Goal: Transaction & Acquisition: Purchase product/service

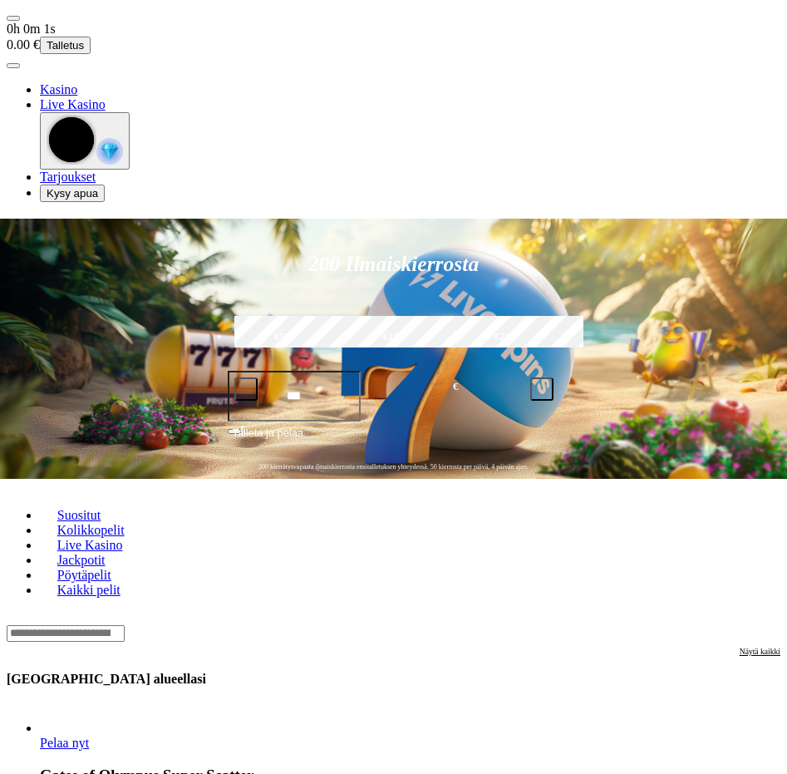
click at [13, 66] on span "user-circle icon" at bounding box center [13, 66] width 0 height 0
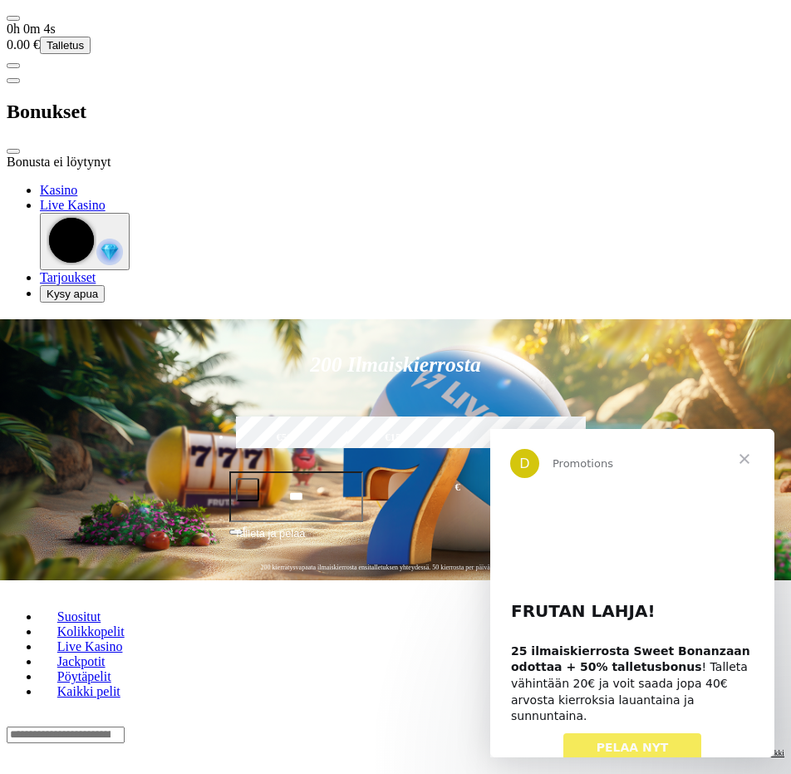
click at [411, 170] on div at bounding box center [396, 170] width 778 height 0
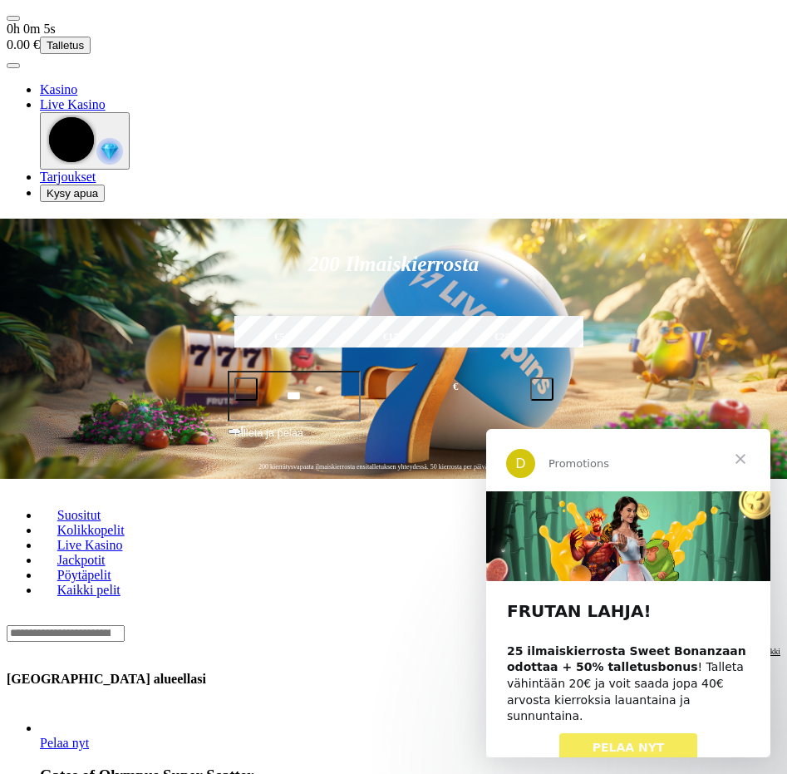
click at [13, 18] on span "menu icon" at bounding box center [13, 18] width 0 height 0
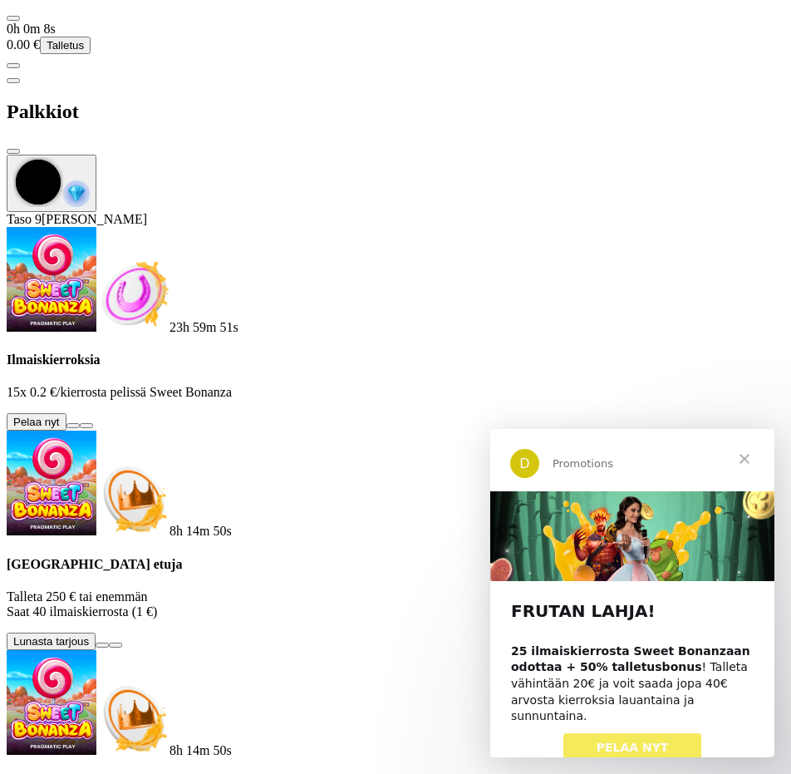
click at [109, 642] on button at bounding box center [102, 644] width 13 height 5
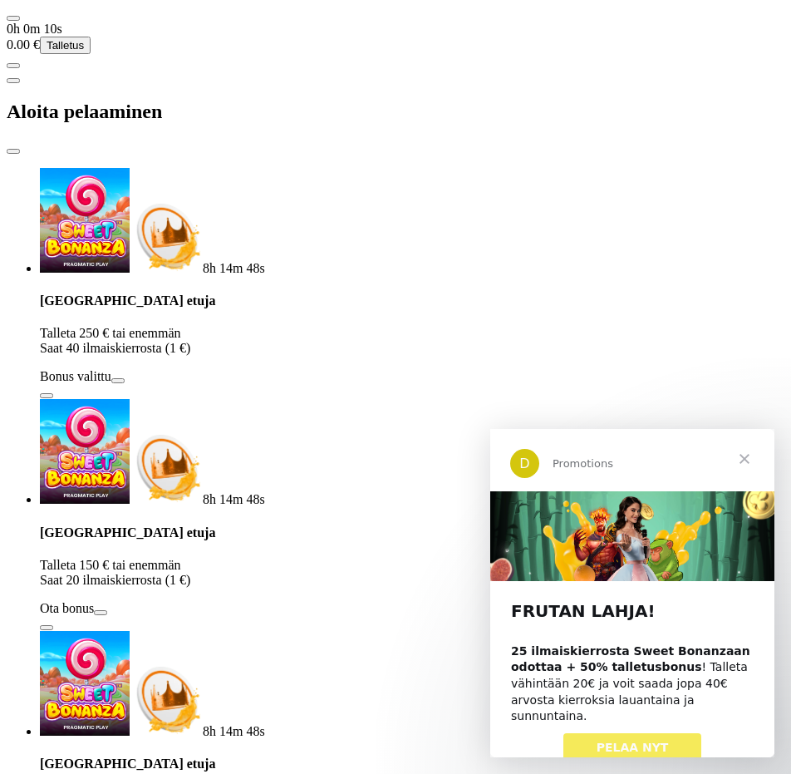
click at [370, 69] on div "Aloita pelaaminen" at bounding box center [396, 112] width 778 height 86
click at [13, 151] on span "close icon" at bounding box center [13, 151] width 0 height 0
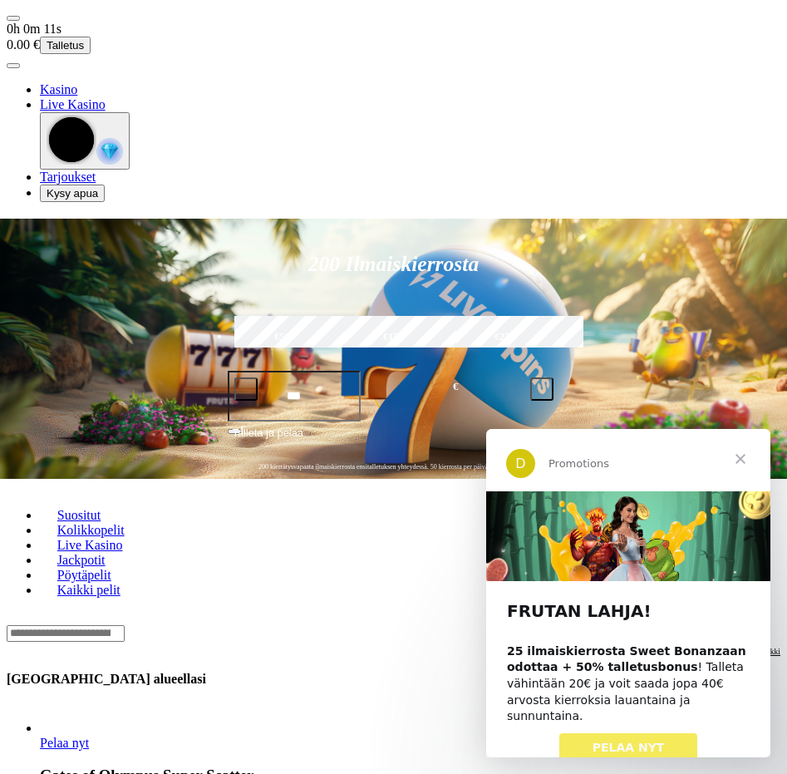
click at [13, 18] on span "menu icon" at bounding box center [13, 18] width 0 height 0
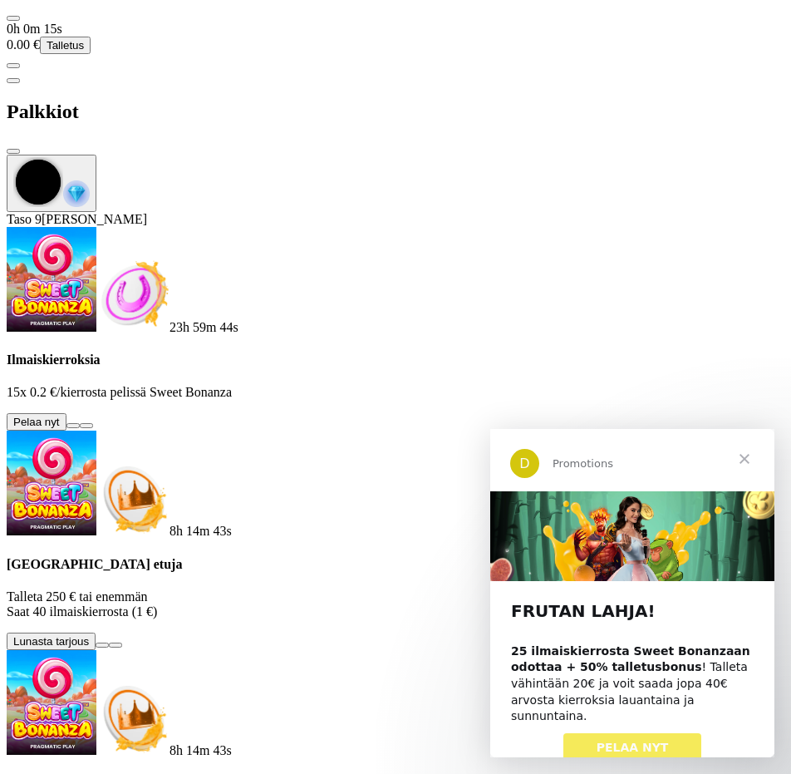
click at [80, 423] on button at bounding box center [72, 425] width 13 height 5
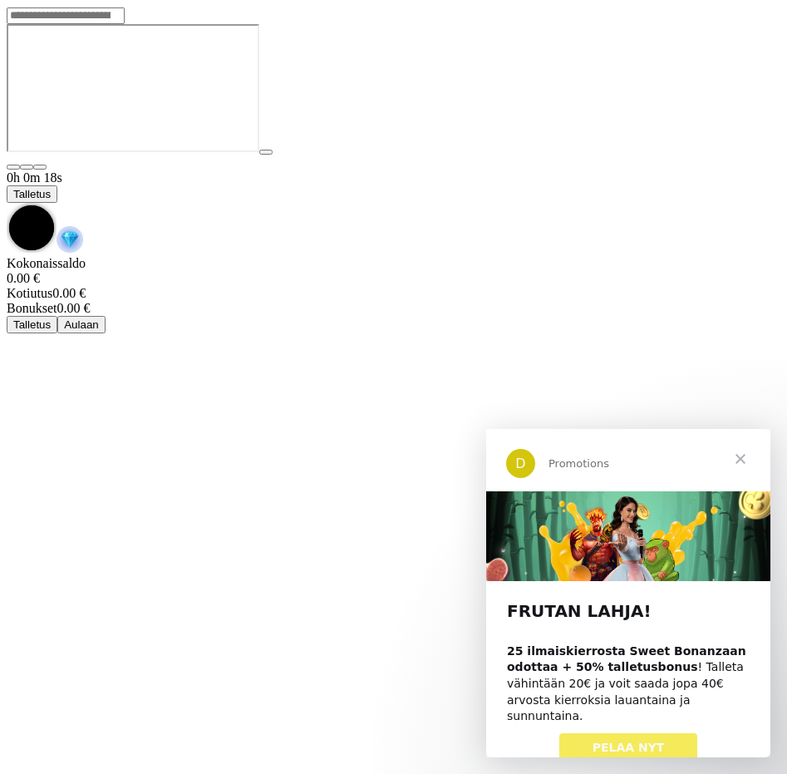
click at [746, 462] on span "Sulje" at bounding box center [741, 459] width 60 height 60
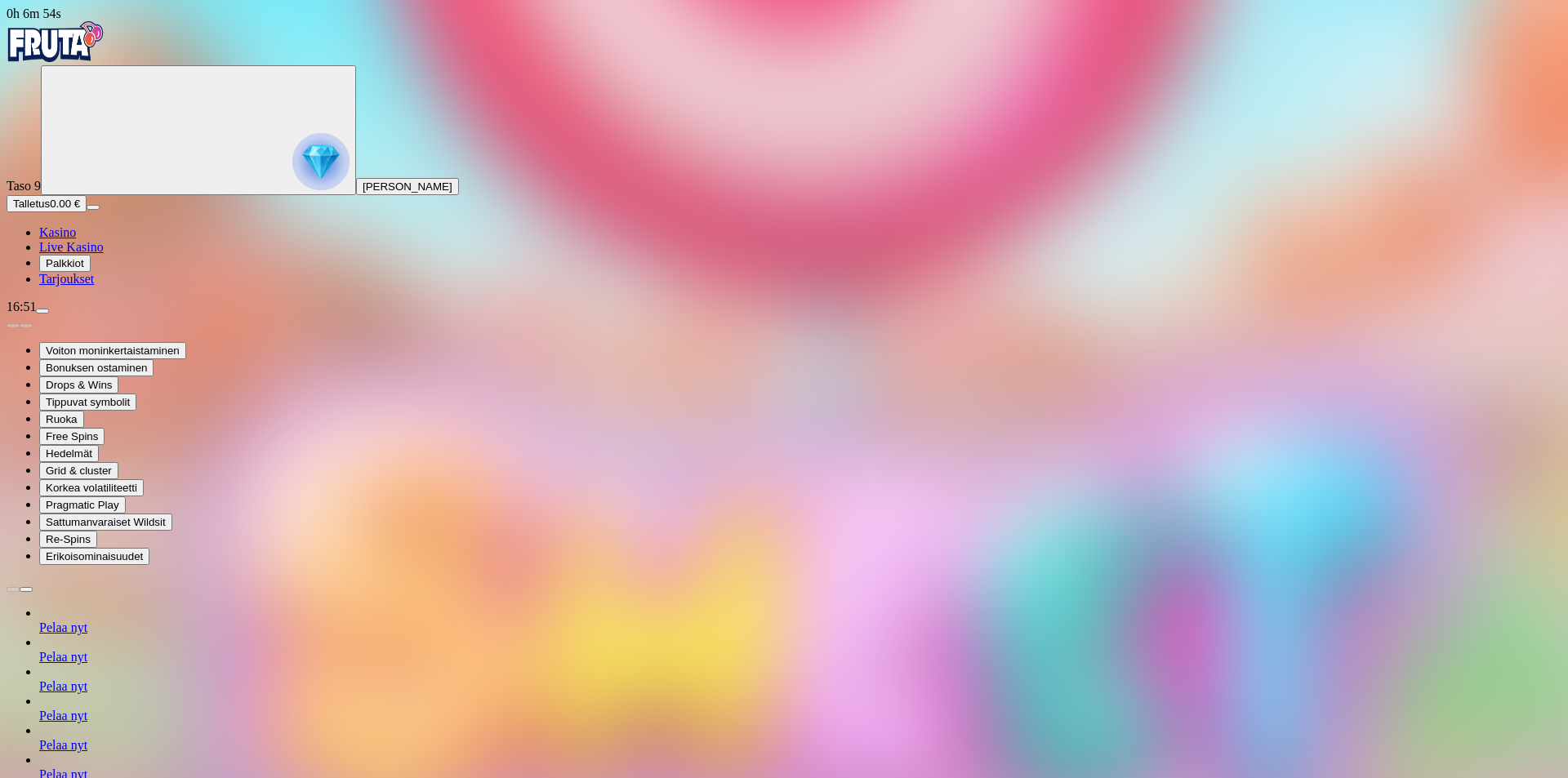
click at [76, 240] on span "Kasino" at bounding box center [57, 232] width 36 height 14
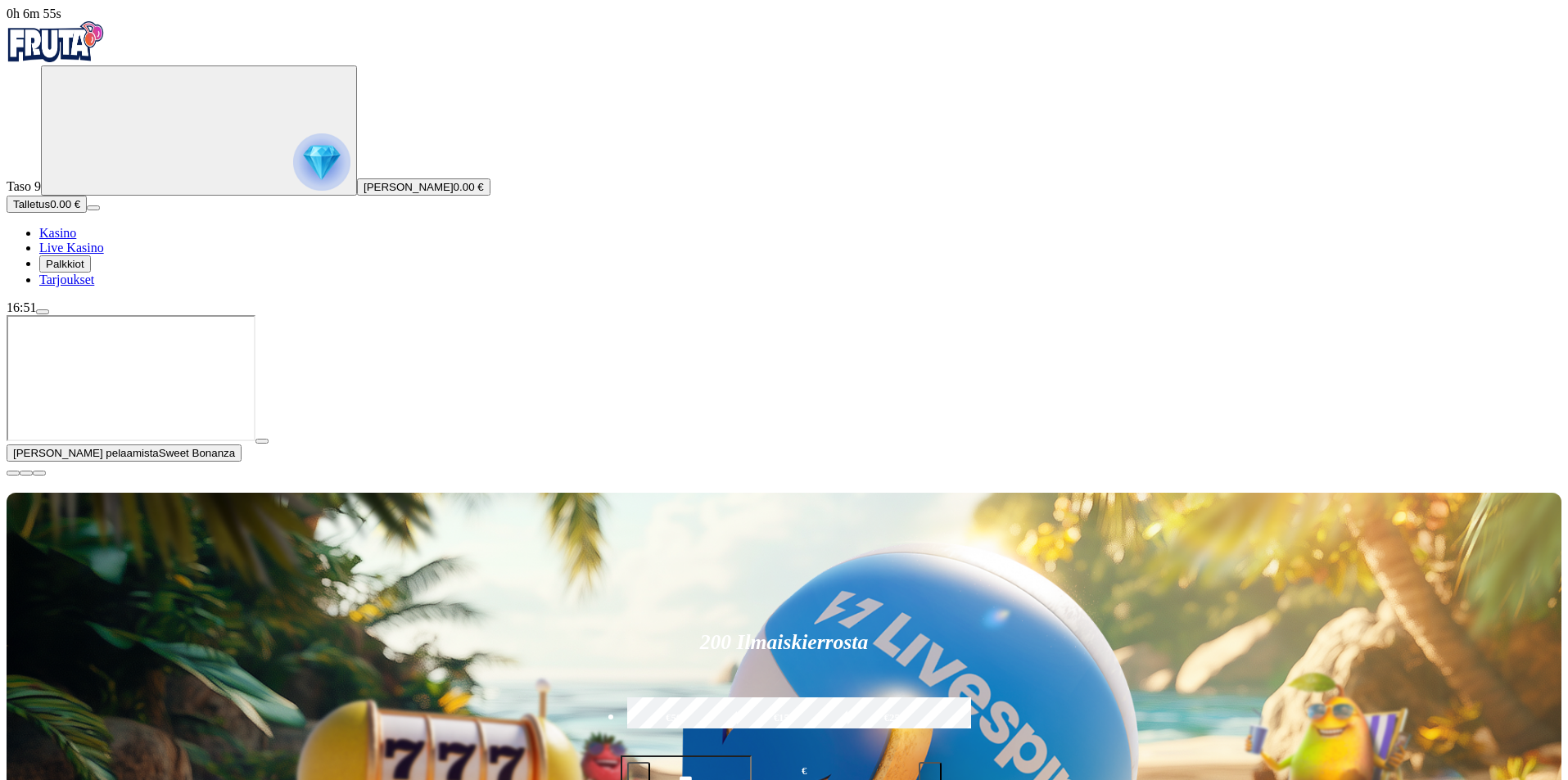
click at [453, 193] on span "0.00 €" at bounding box center [468, 187] width 31 height 12
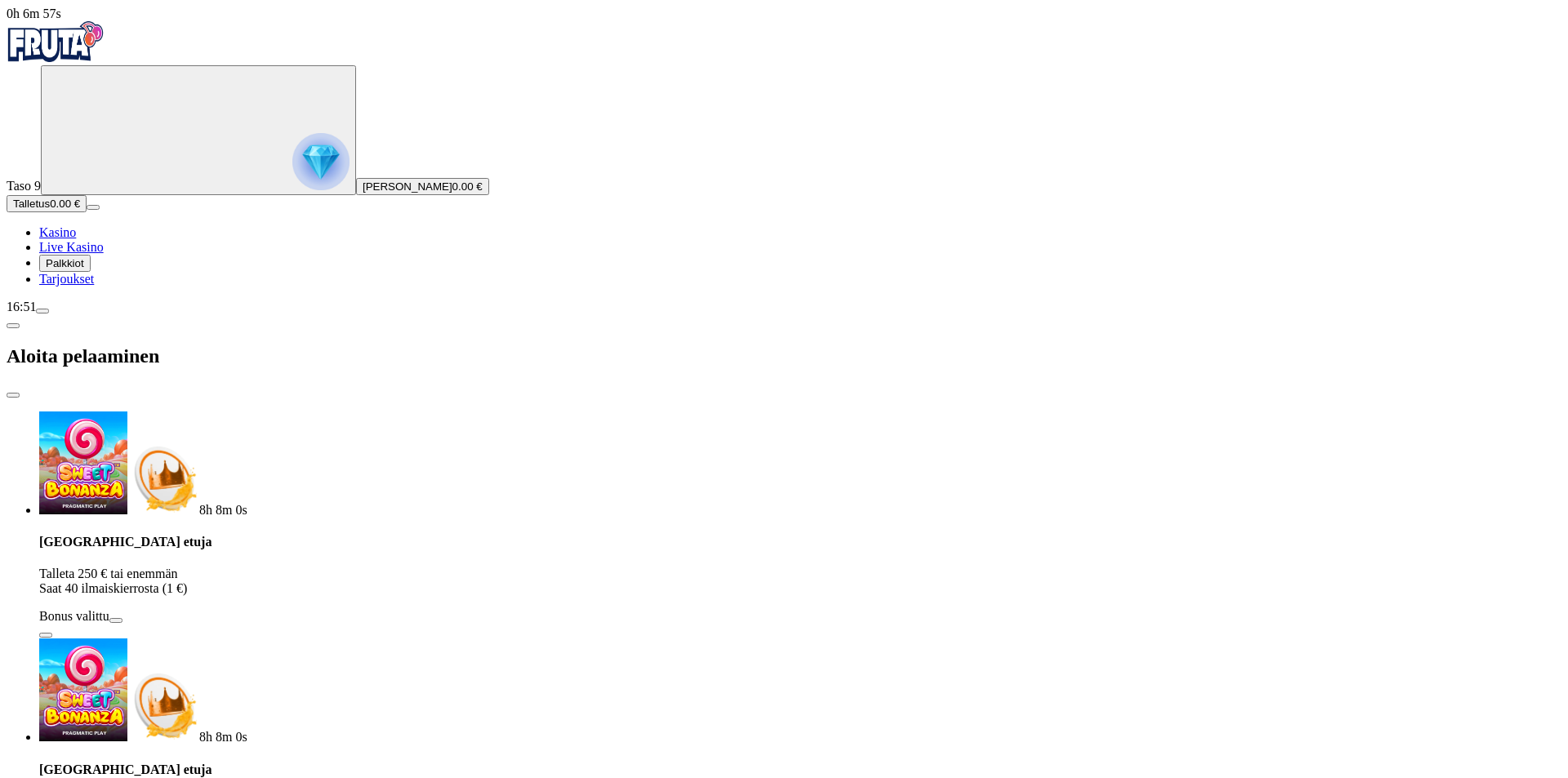
click at [13, 395] on span "close icon" at bounding box center [13, 395] width 0 height 0
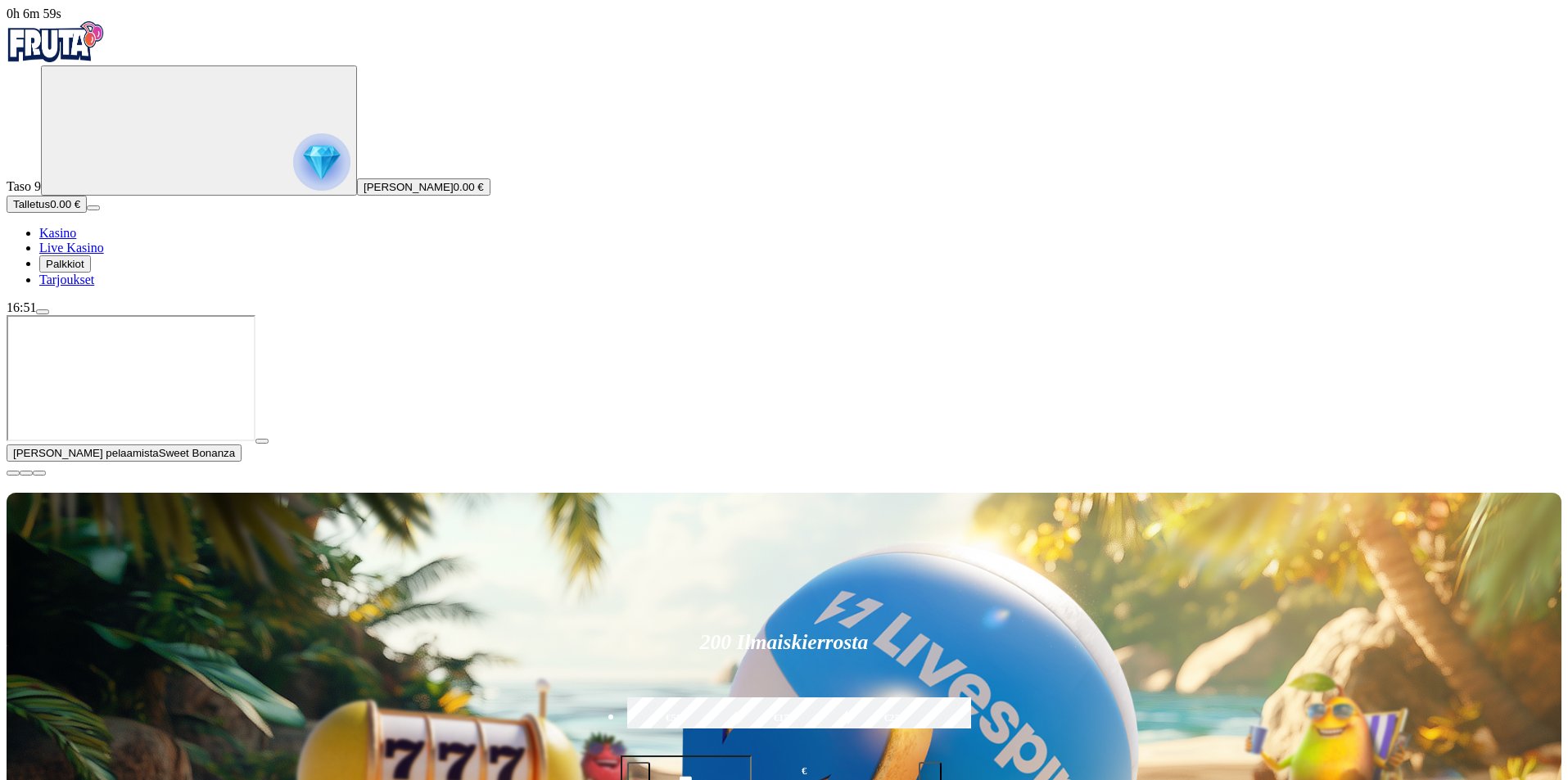
click at [42, 312] on span "menu icon" at bounding box center [42, 312] width 0 height 0
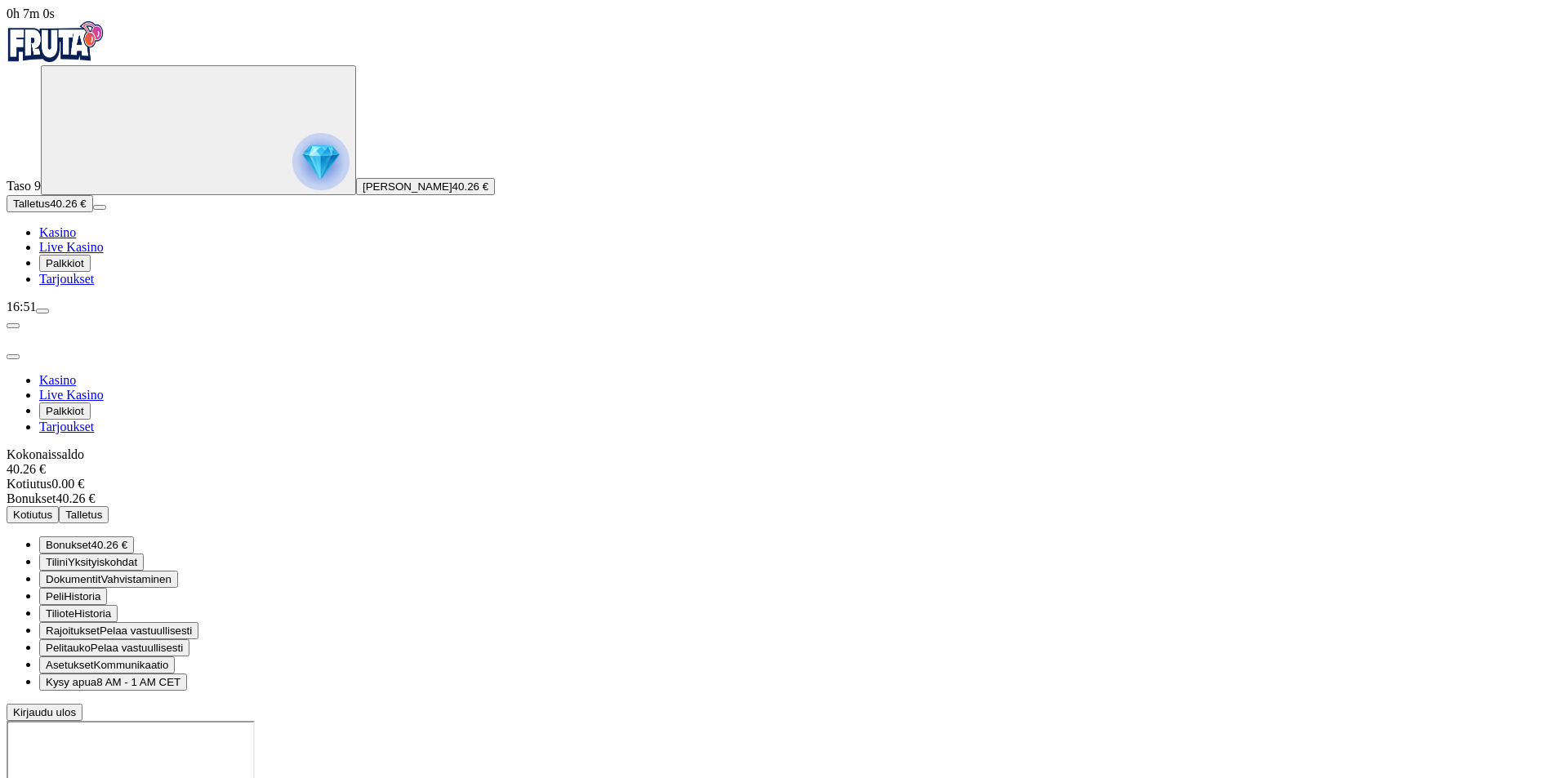
click at [128, 539] on span "40.26 €" at bounding box center [109, 545] width 36 height 12
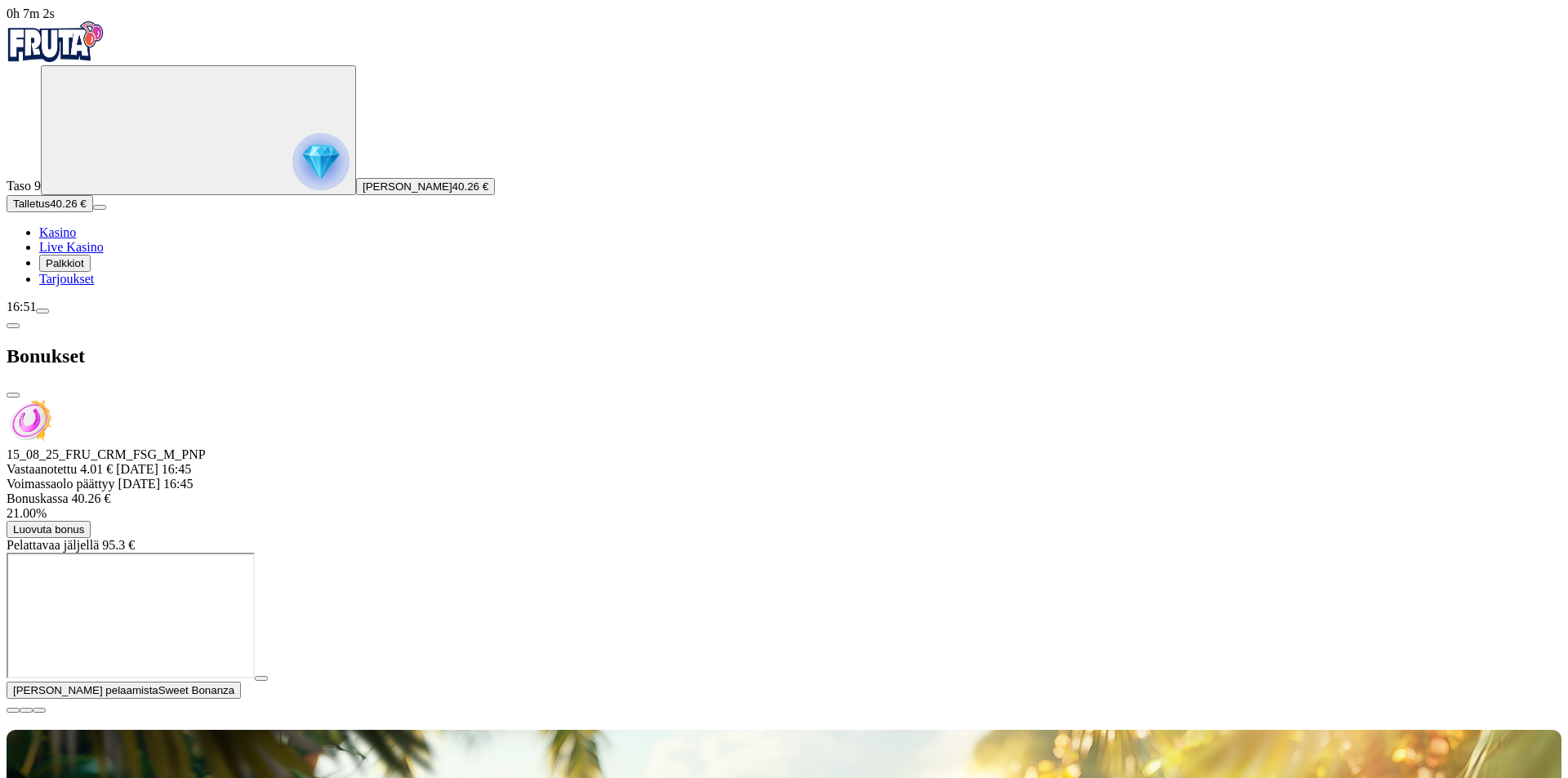
click at [13, 395] on span "close icon" at bounding box center [13, 395] width 0 height 0
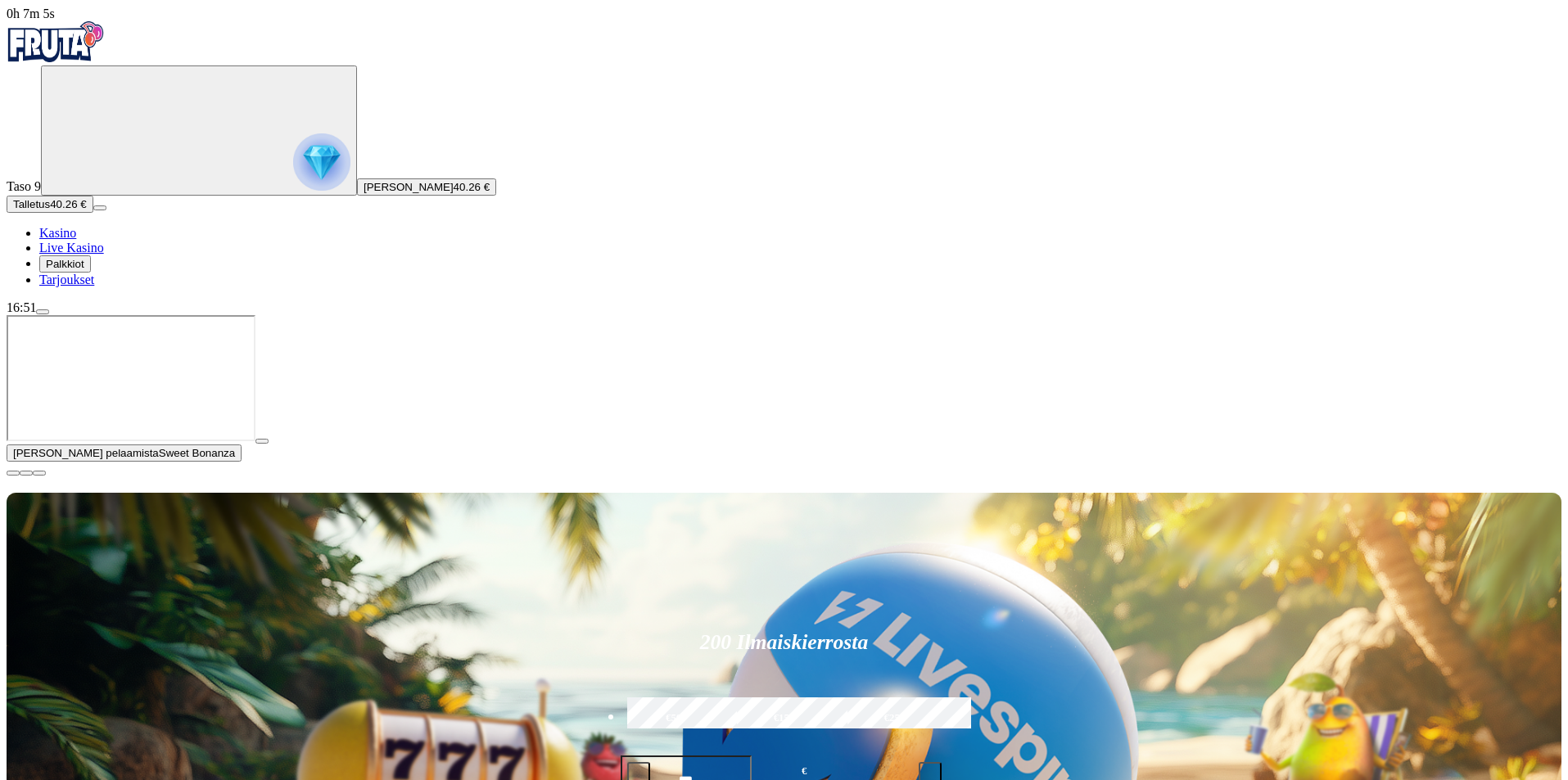
type input "****"
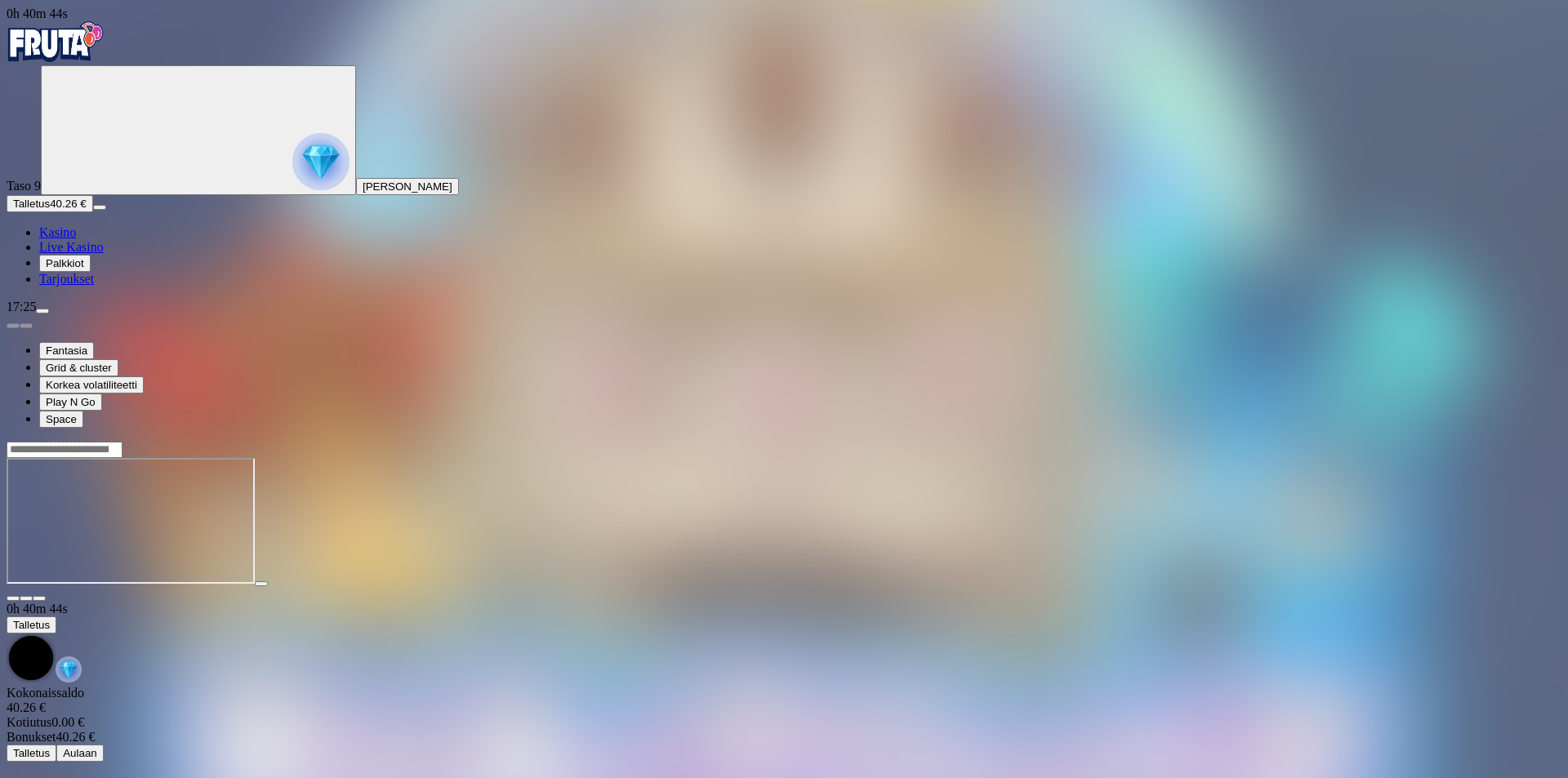
click at [18, 287] on div "Taso 9 Ville Petteri Hurme Talletus 40.26 € Kasino Live Kasino Palkkiot Tarjouk…" at bounding box center [784, 175] width 1555 height 221
click at [293, 165] on img "Primary" at bounding box center [321, 161] width 57 height 57
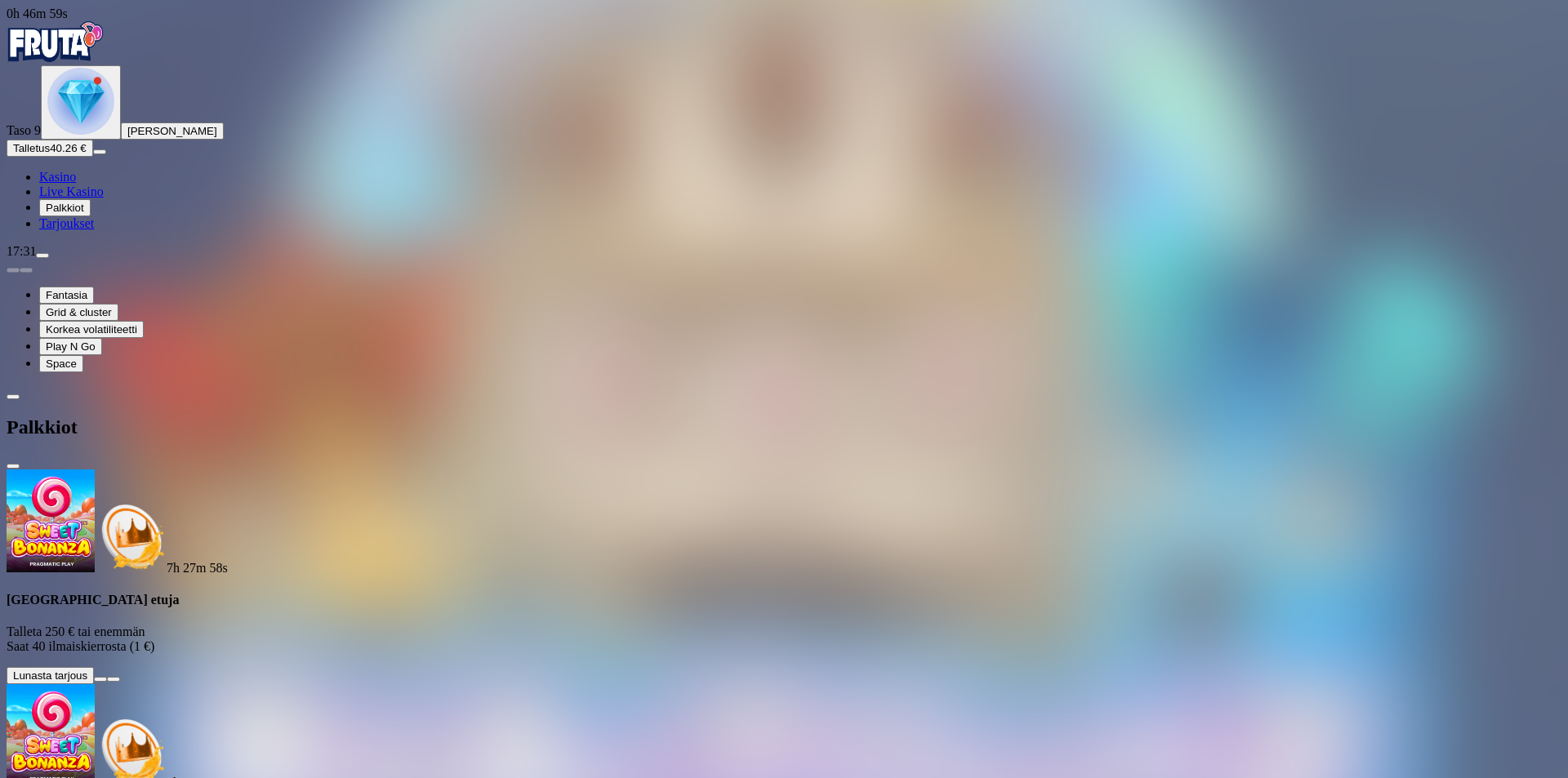
click at [94, 230] on span "Tarjoukset" at bounding box center [67, 223] width 55 height 14
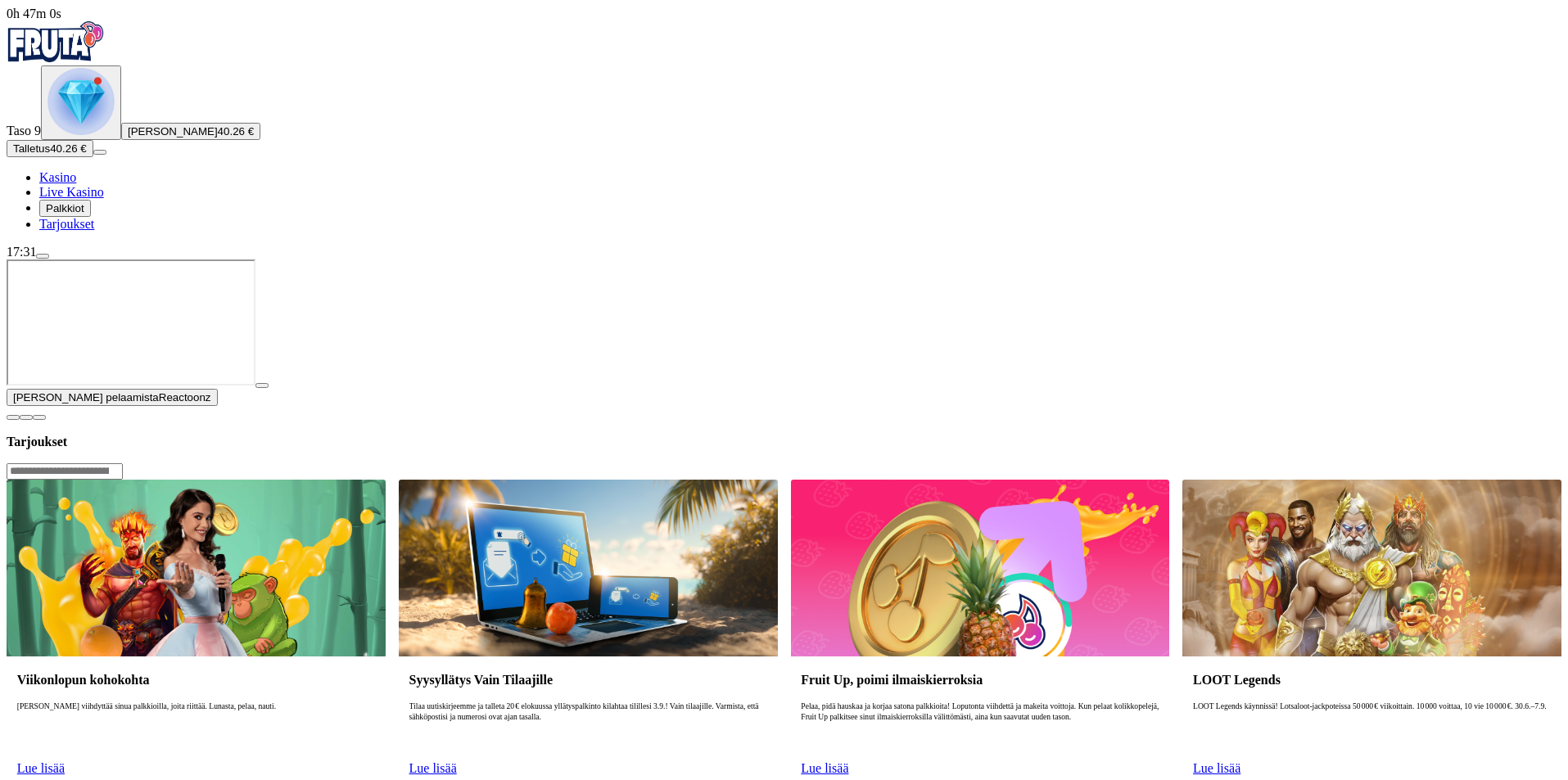
click at [50, 155] on span "Talletus" at bounding box center [31, 149] width 36 height 12
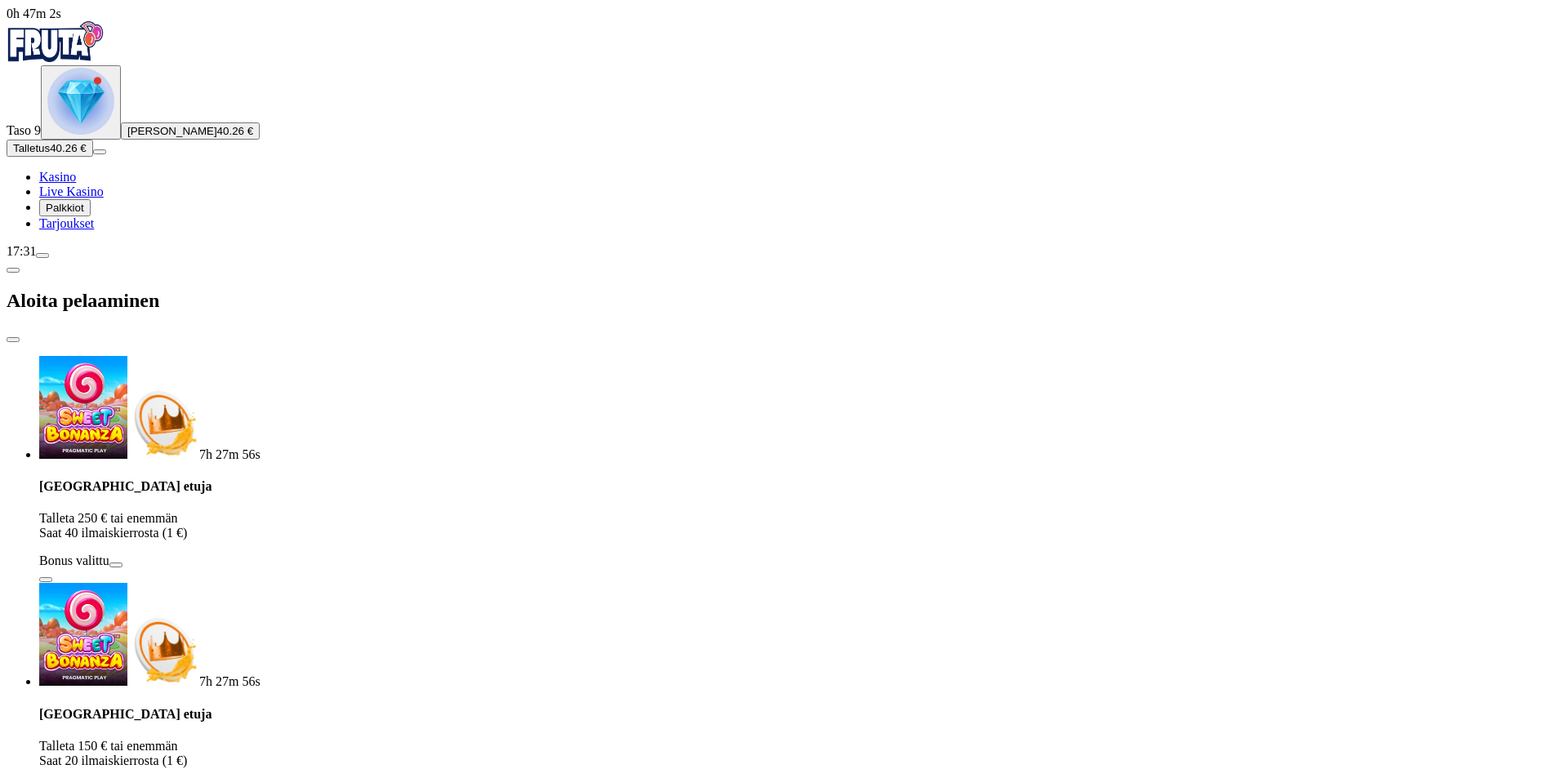
click at [13, 340] on span "close icon" at bounding box center [13, 340] width 0 height 0
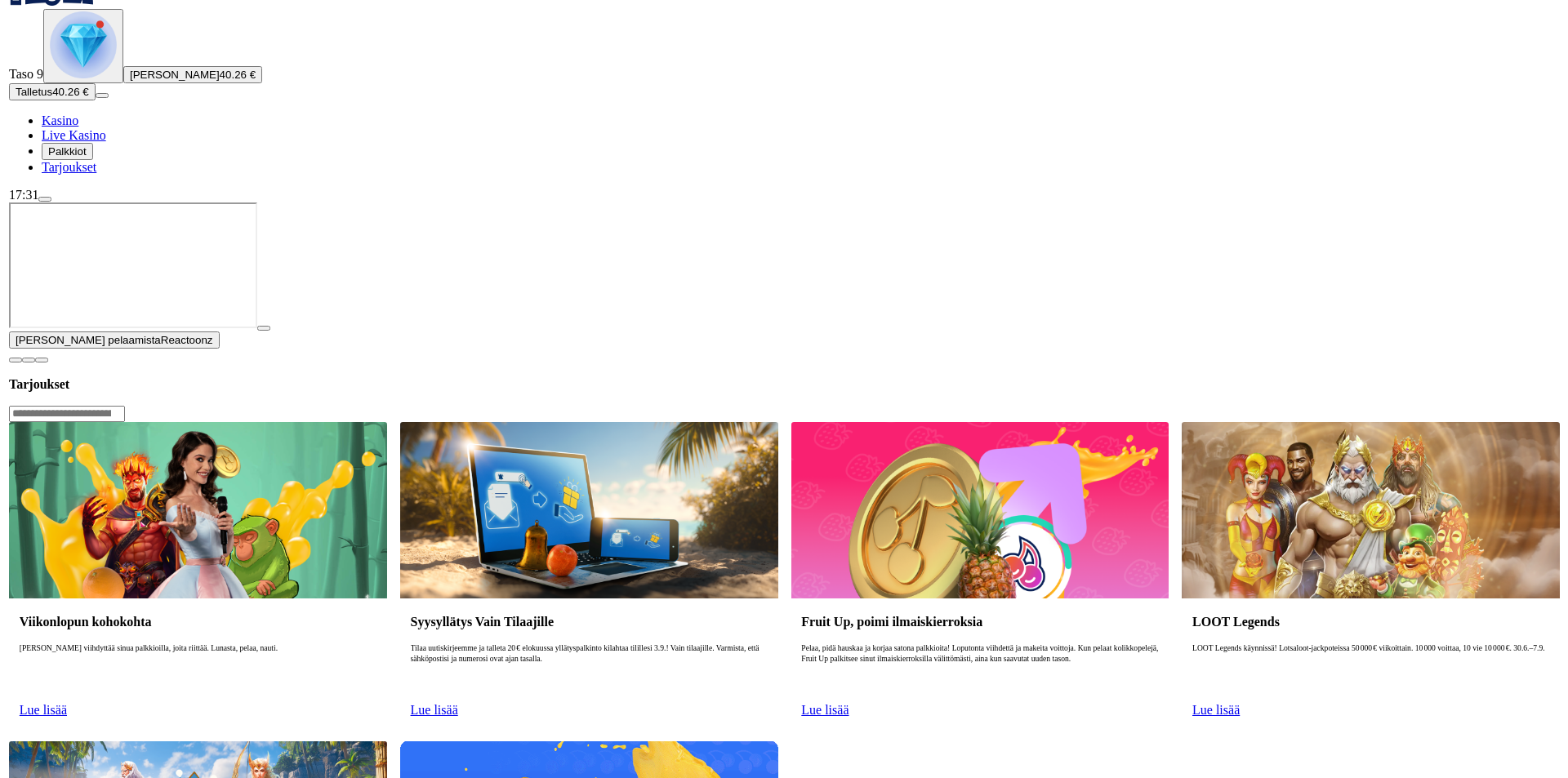
scroll to position [245, 0]
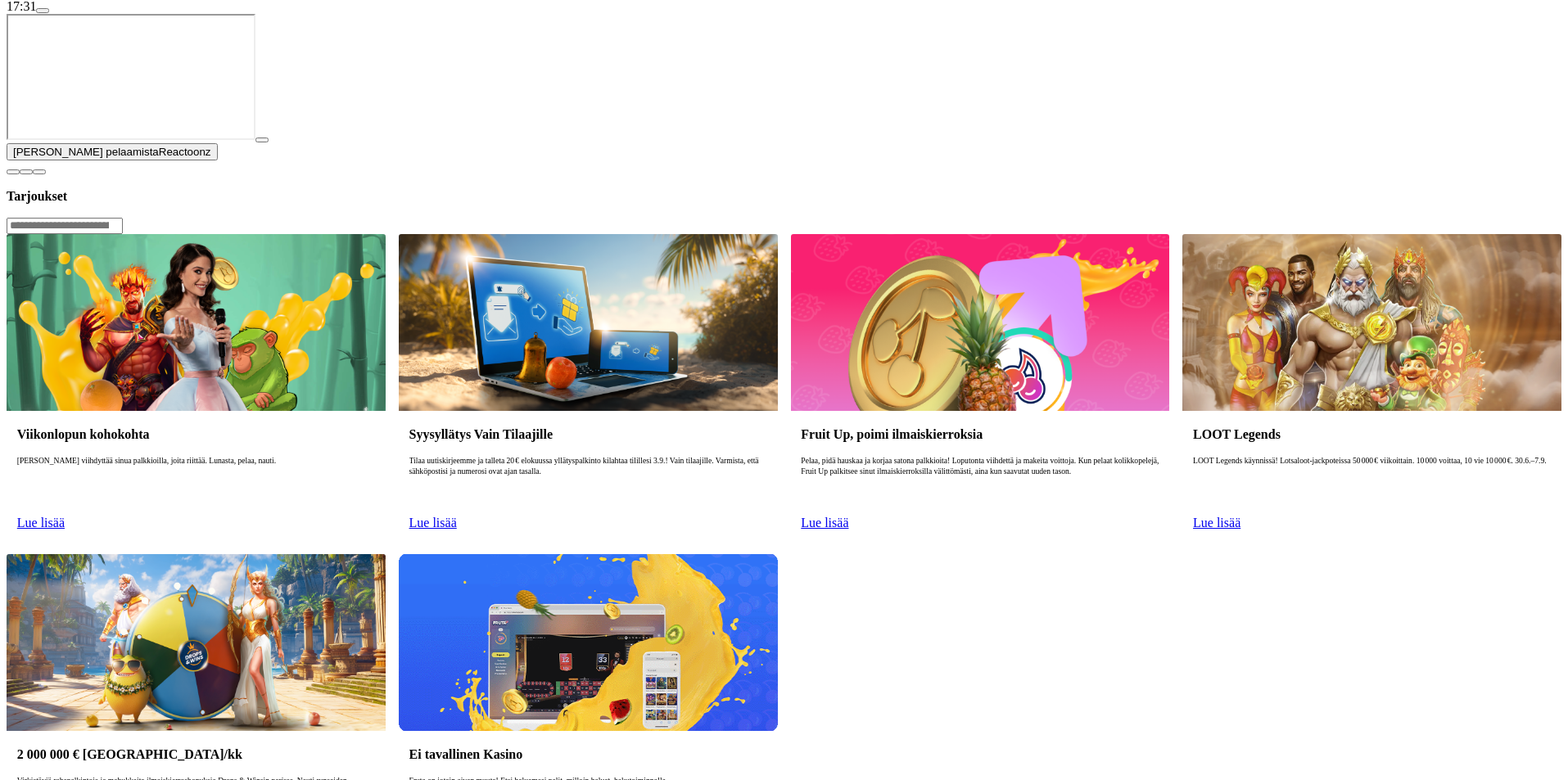
click at [42, 11] on span "menu icon" at bounding box center [42, 11] width 0 height 0
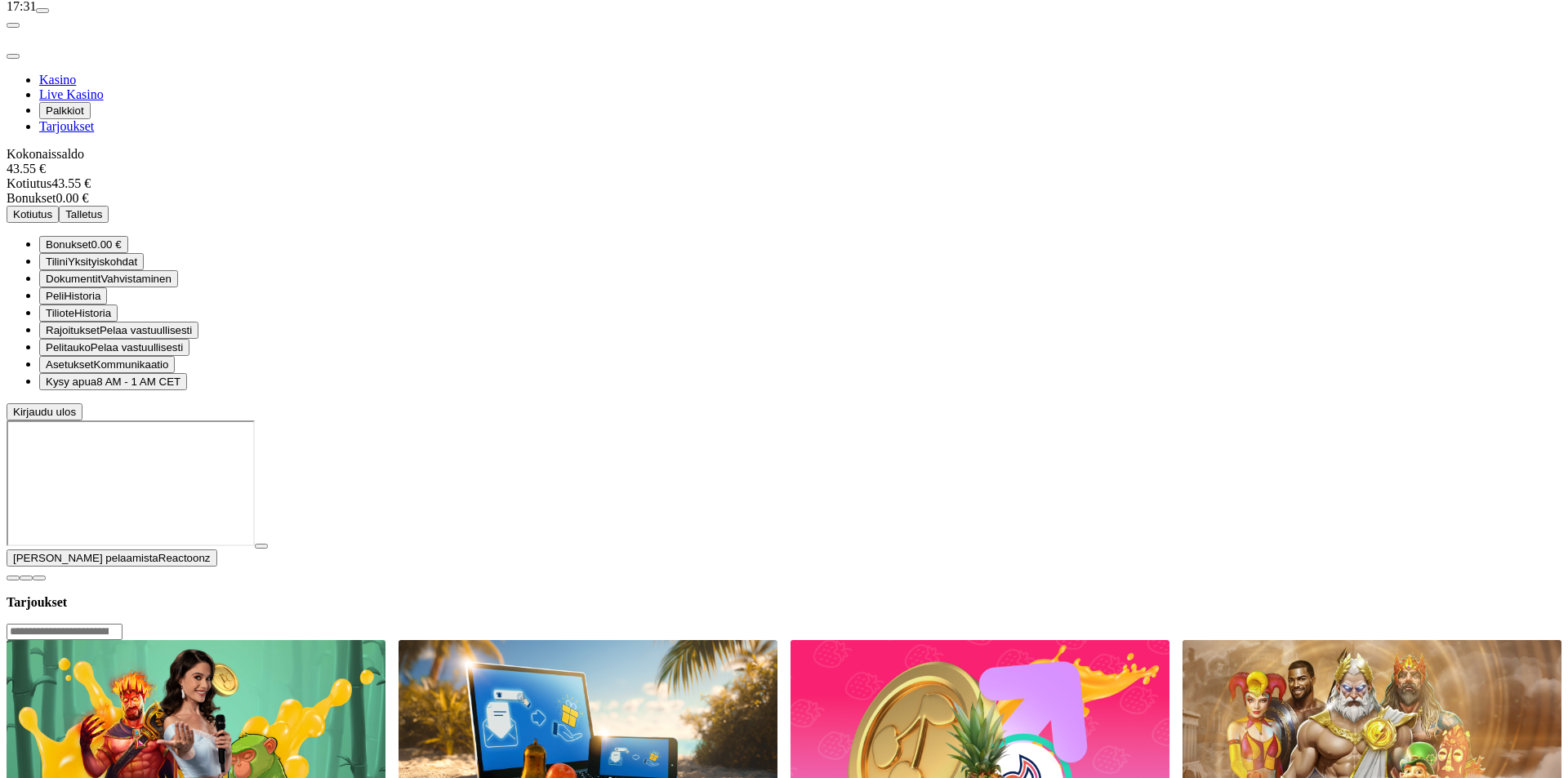
click at [122, 250] on span "0.00 €" at bounding box center [106, 245] width 30 height 12
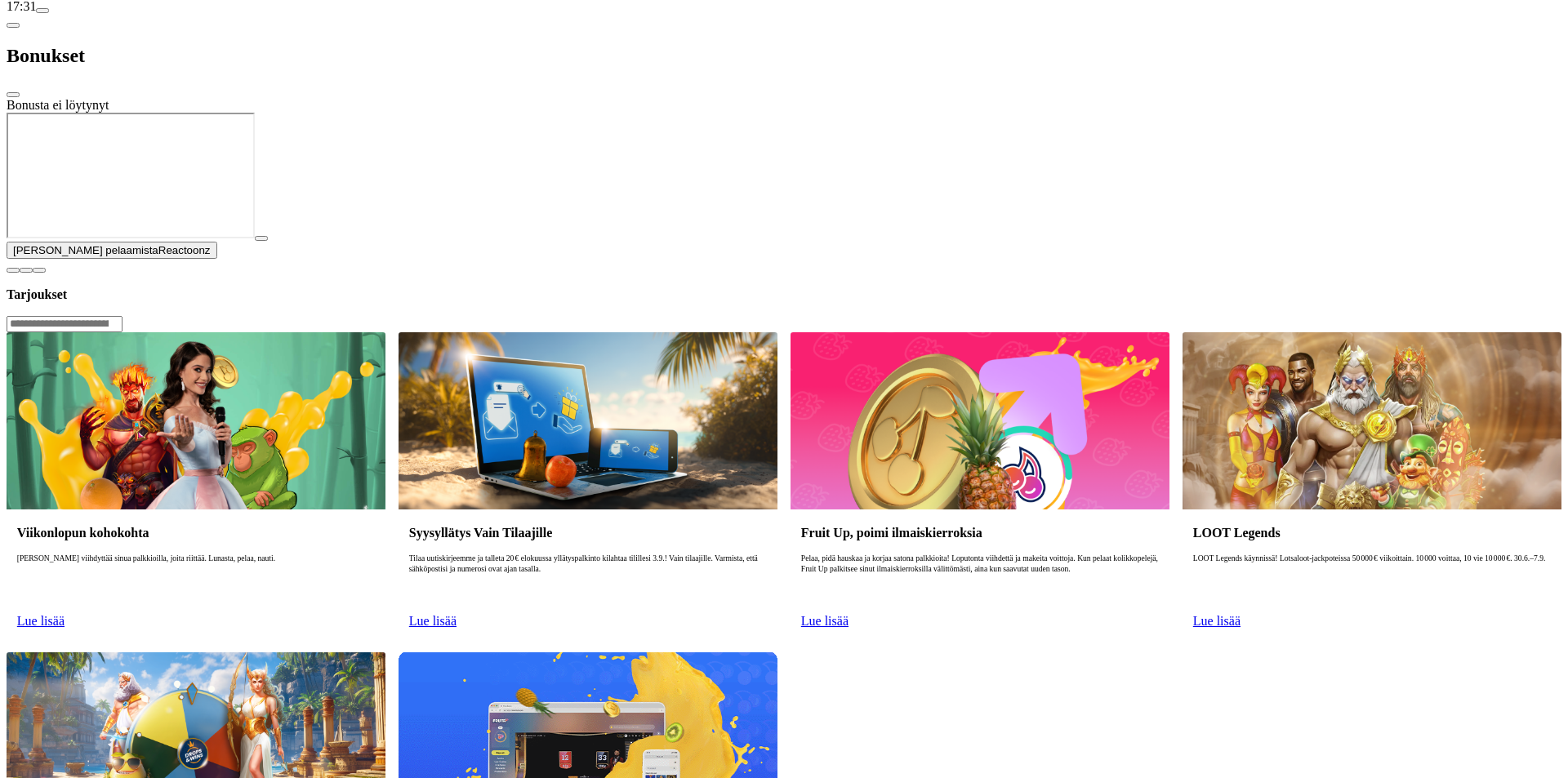
click at [218, 32] on div "Bonukset" at bounding box center [784, 56] width 1555 height 84
click at [13, 26] on span "chevron-left icon" at bounding box center [13, 26] width 0 height 0
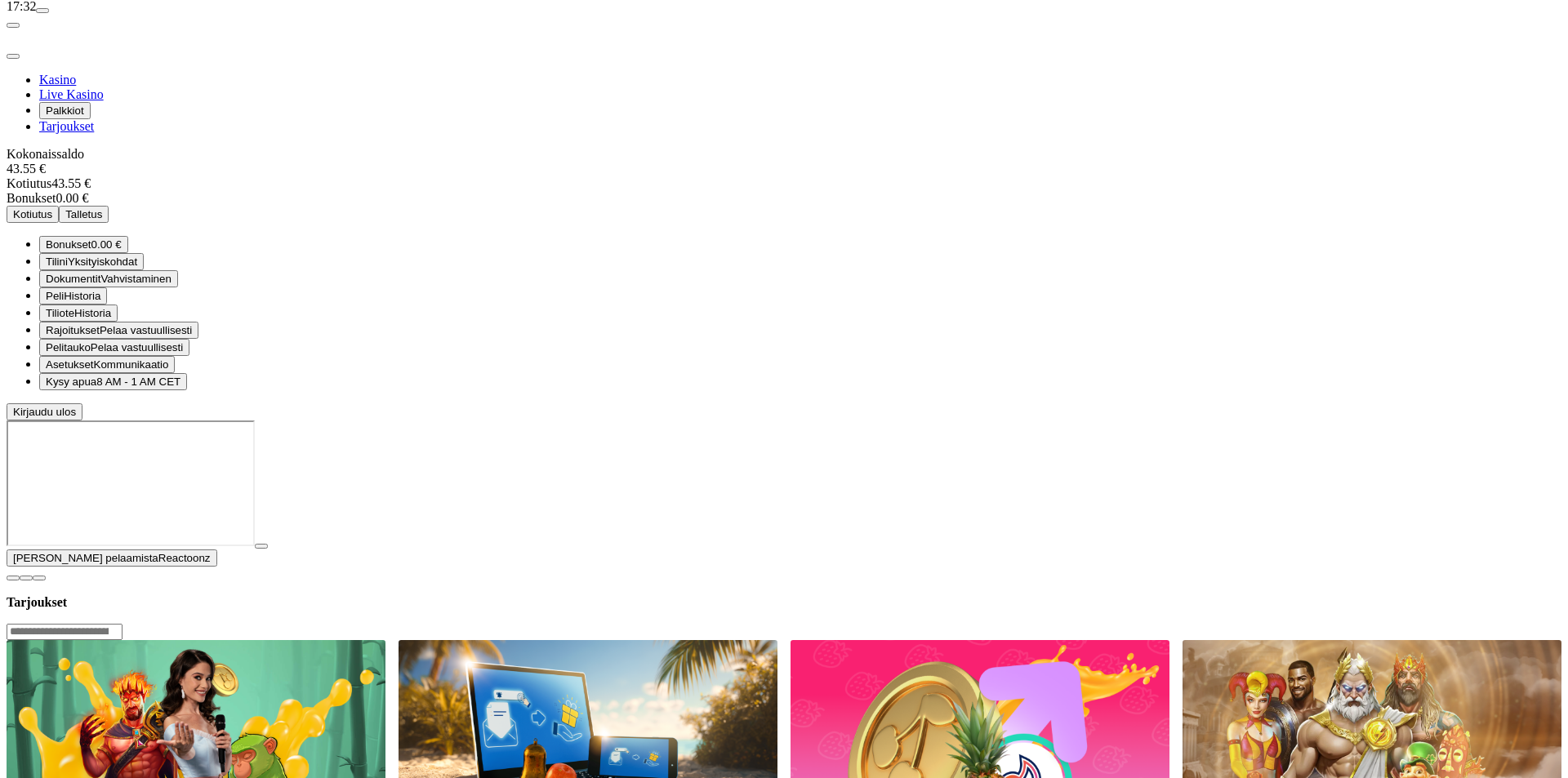
click at [52, 208] on span "Kotiutus" at bounding box center [32, 214] width 39 height 12
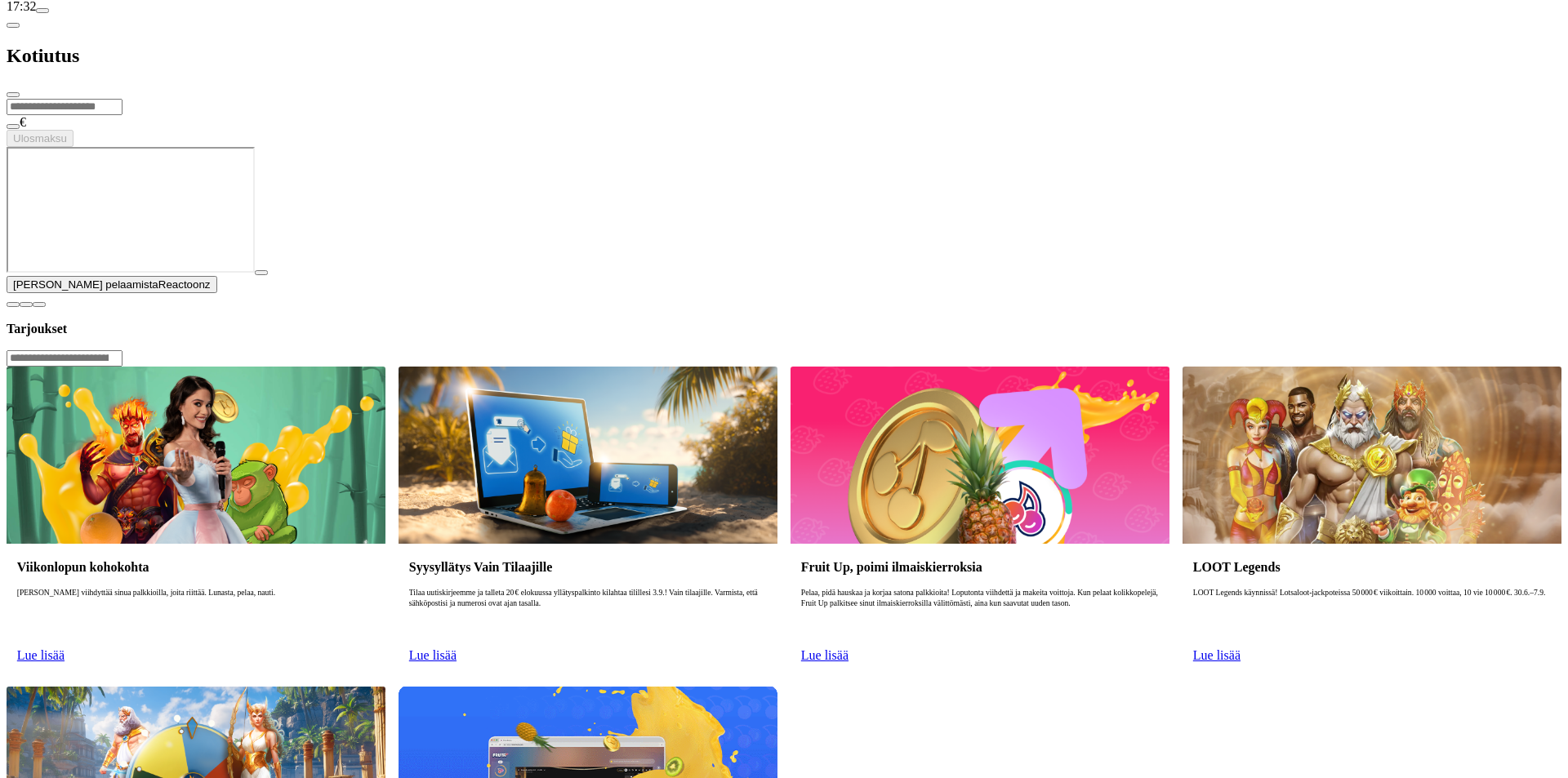
click at [123, 110] on input "number" at bounding box center [65, 107] width 116 height 17
type input "**"
click at [67, 144] on span "Ulosmaksu" at bounding box center [39, 139] width 54 height 12
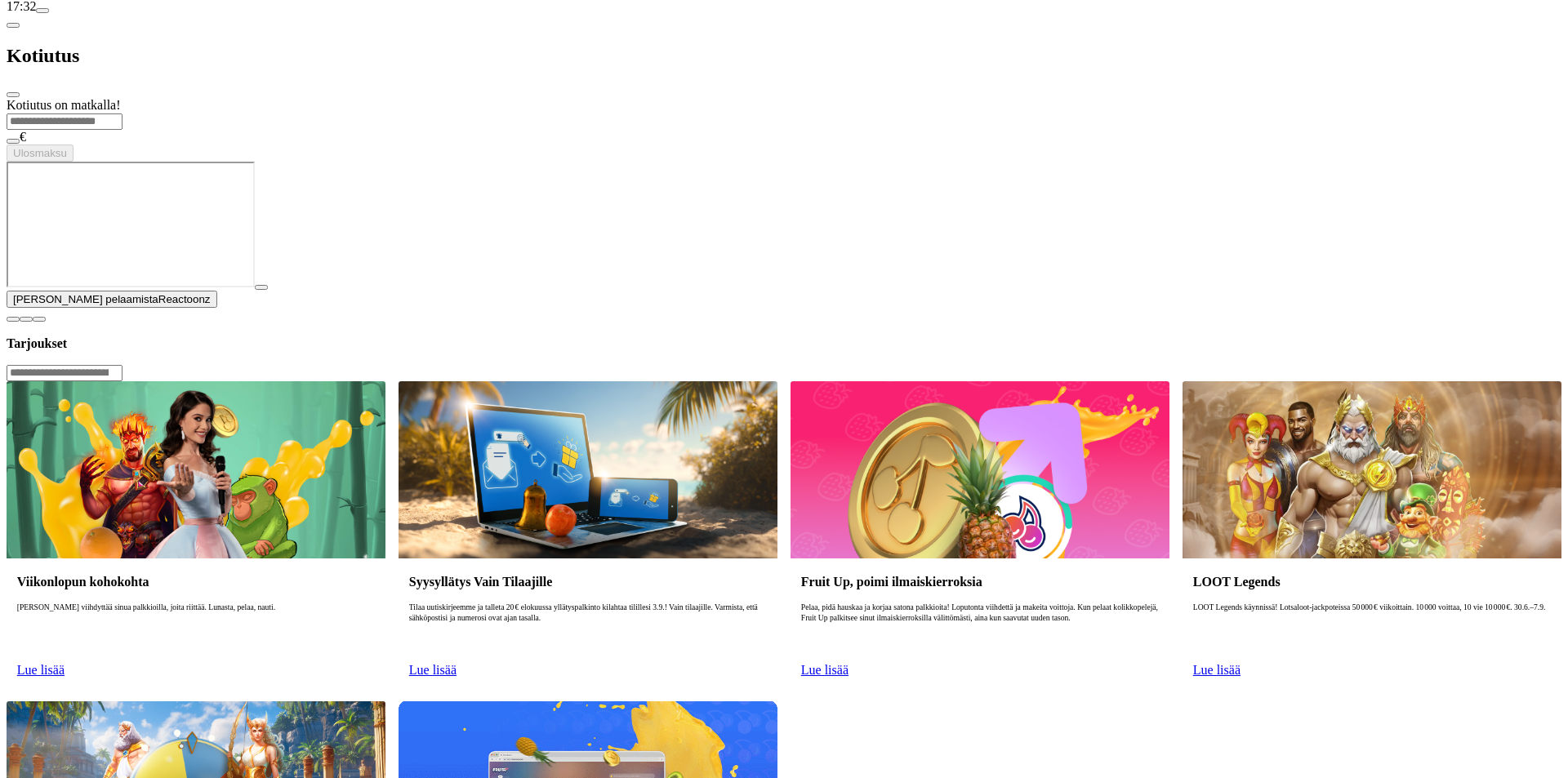
click at [535, 15] on div "Kotiutus" at bounding box center [784, 56] width 1555 height 84
click at [13, 94] on span "close icon" at bounding box center [13, 94] width 0 height 0
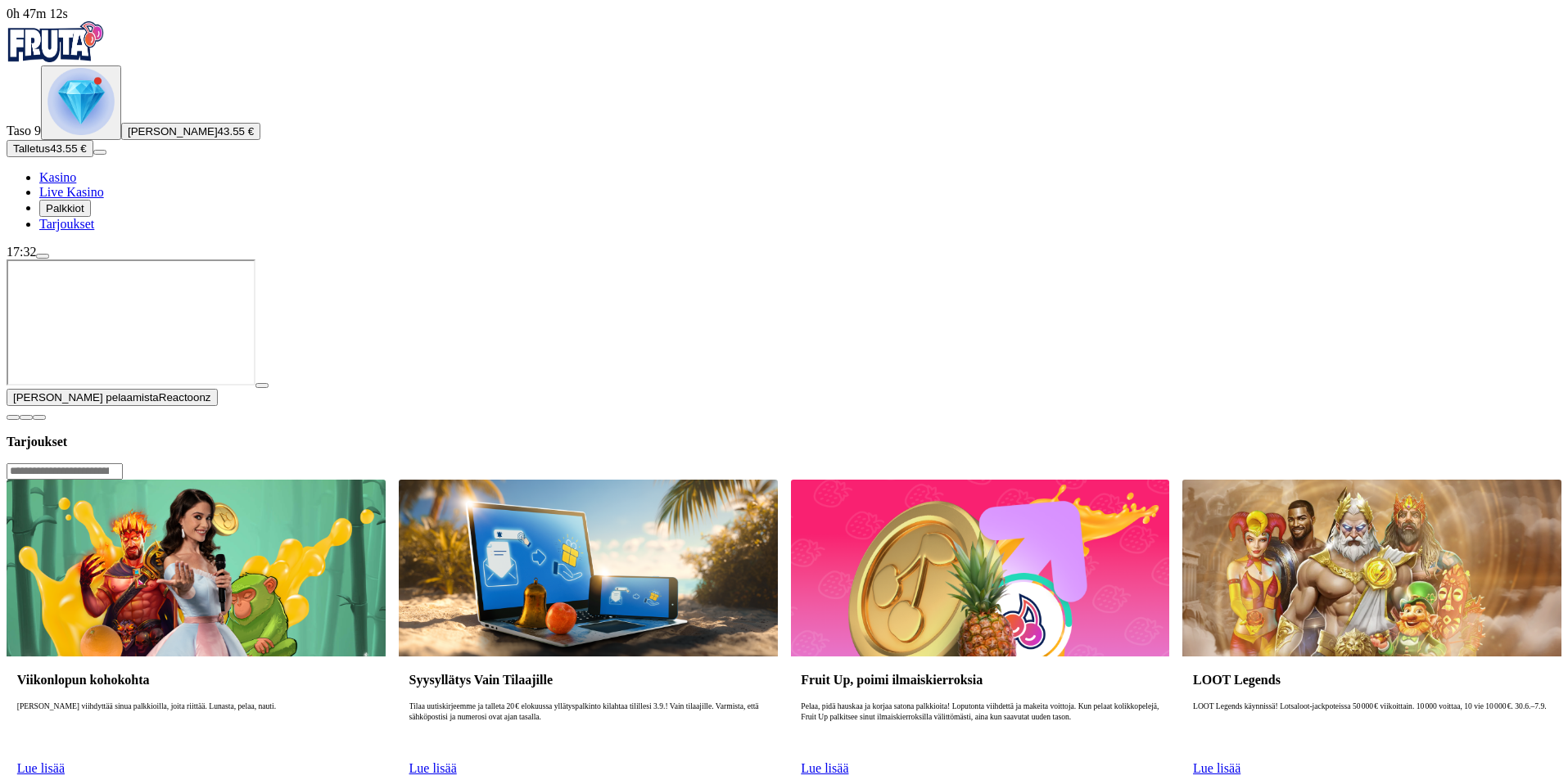
click at [76, 184] on span "Kasino" at bounding box center [57, 177] width 36 height 14
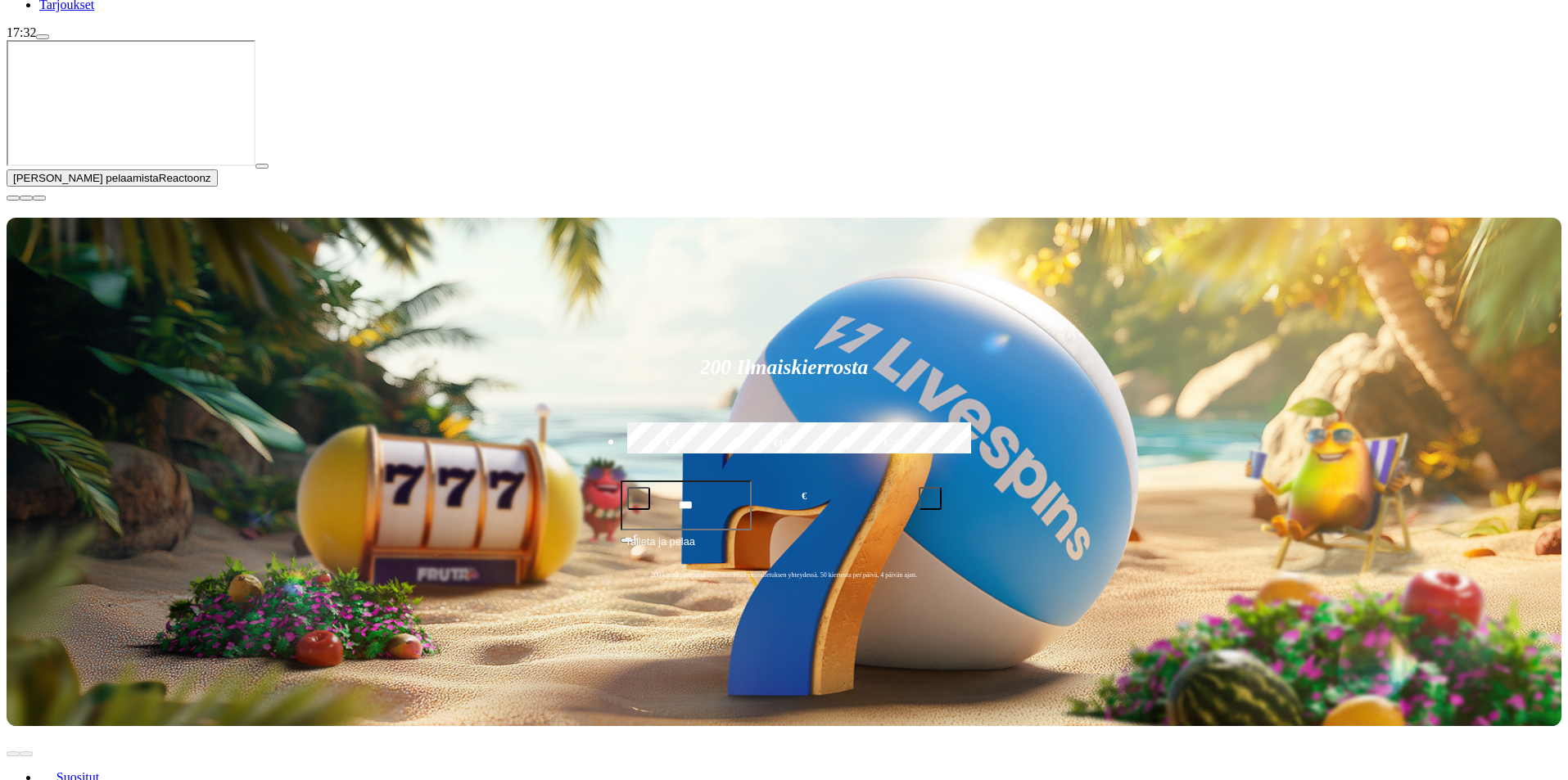
scroll to position [245, 0]
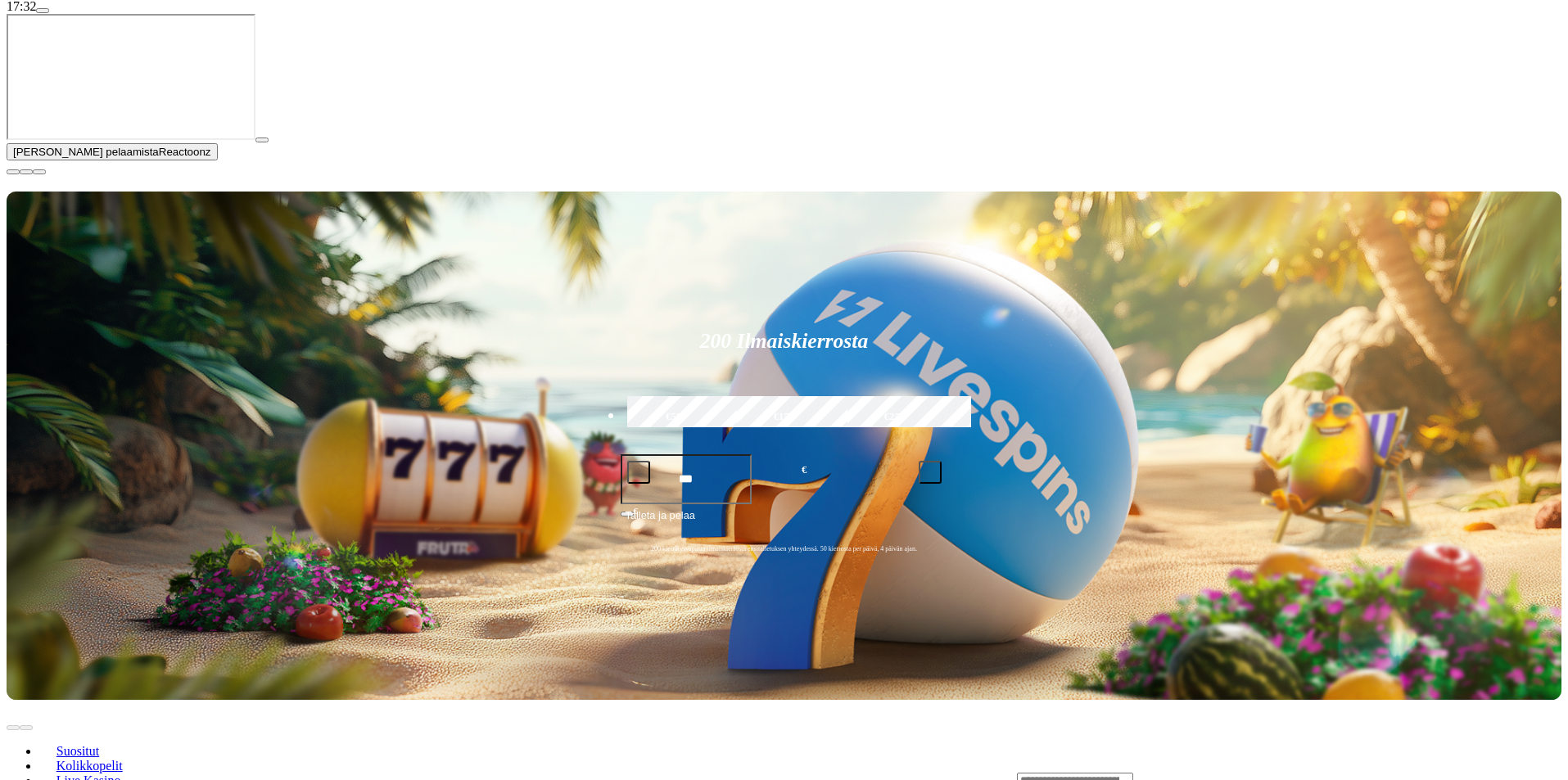
click at [774, 761] on input "Search" at bounding box center [1075, 781] width 116 height 17
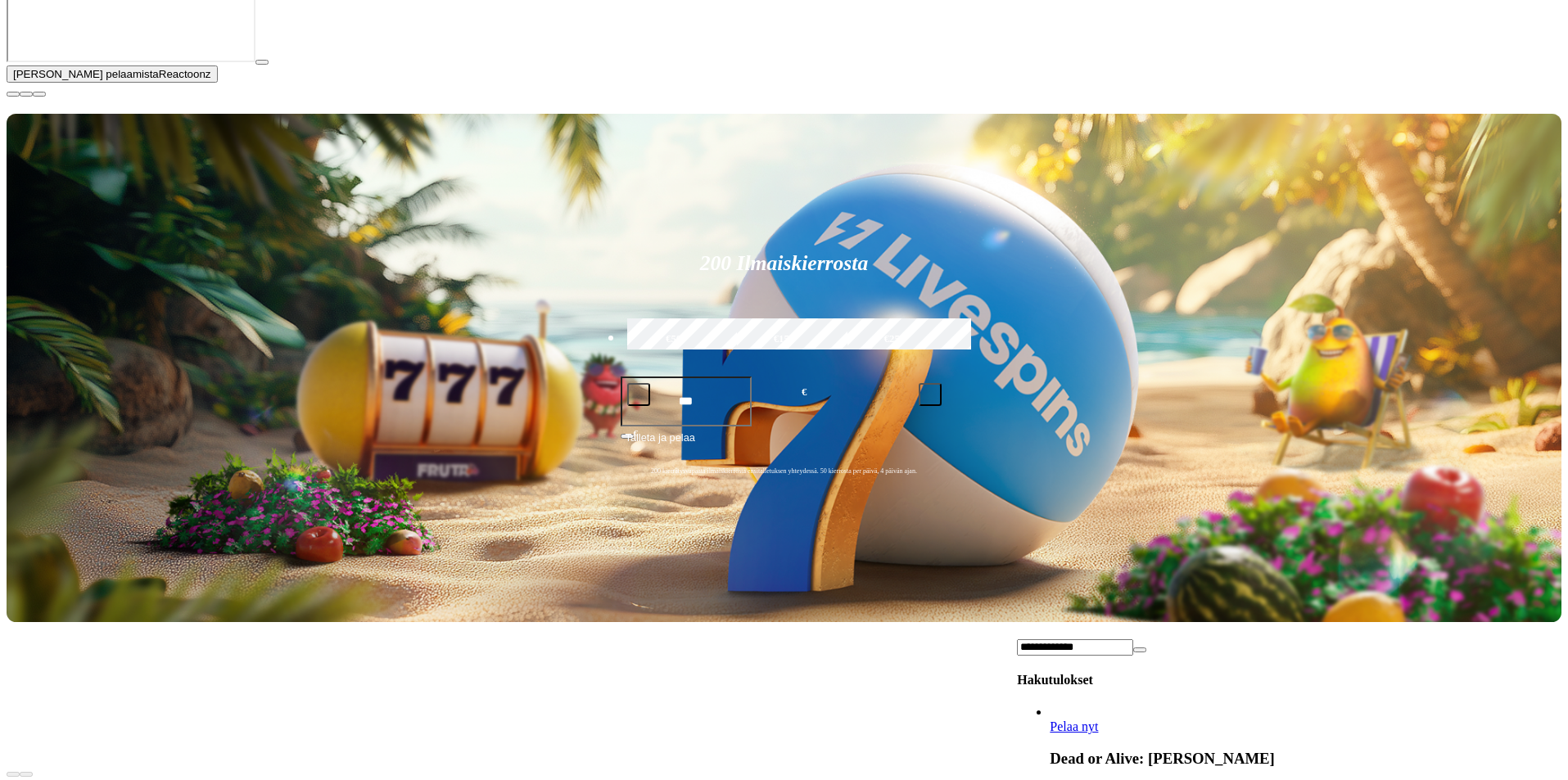
scroll to position [327, 0]
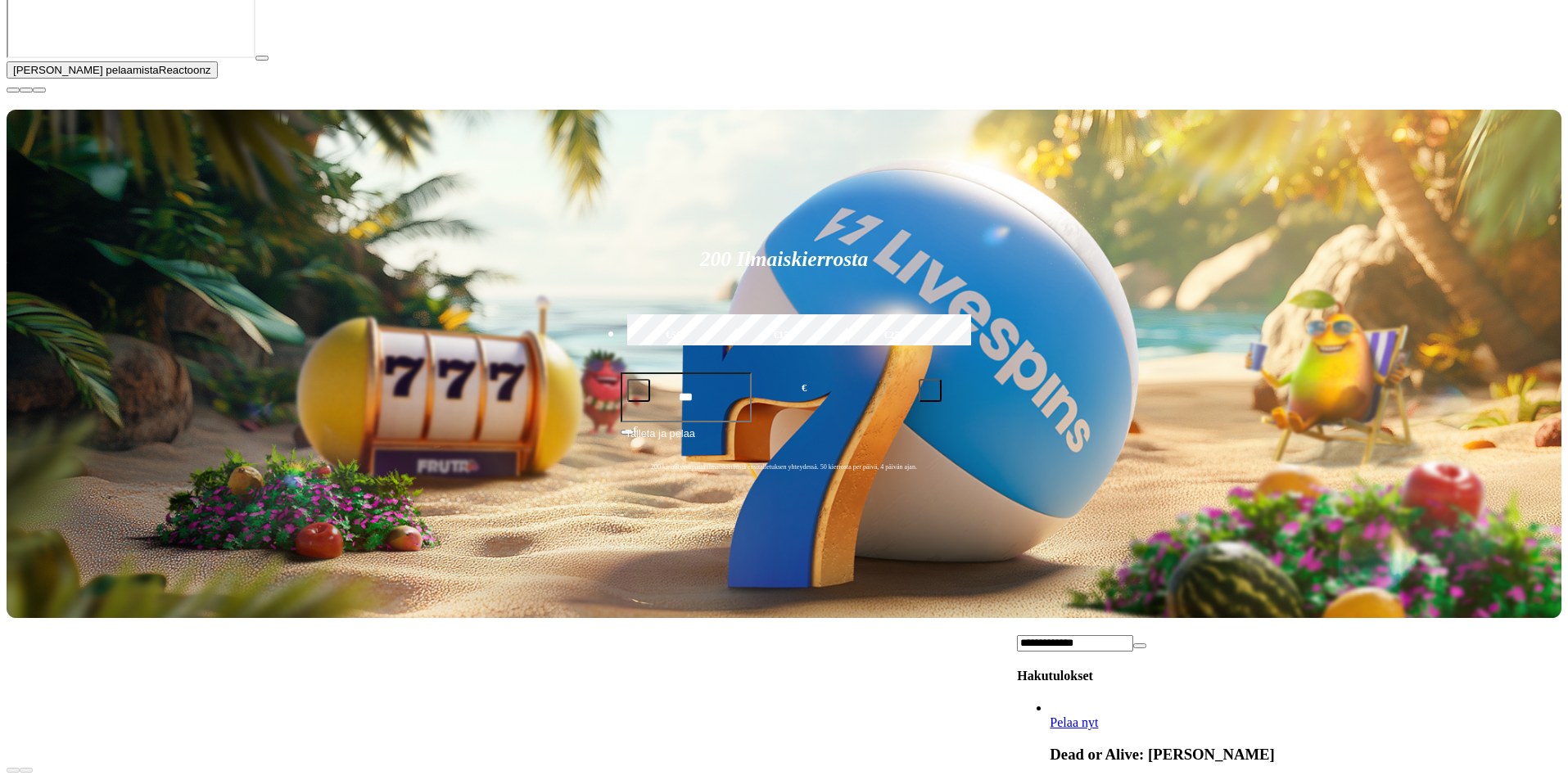
type input "**********"
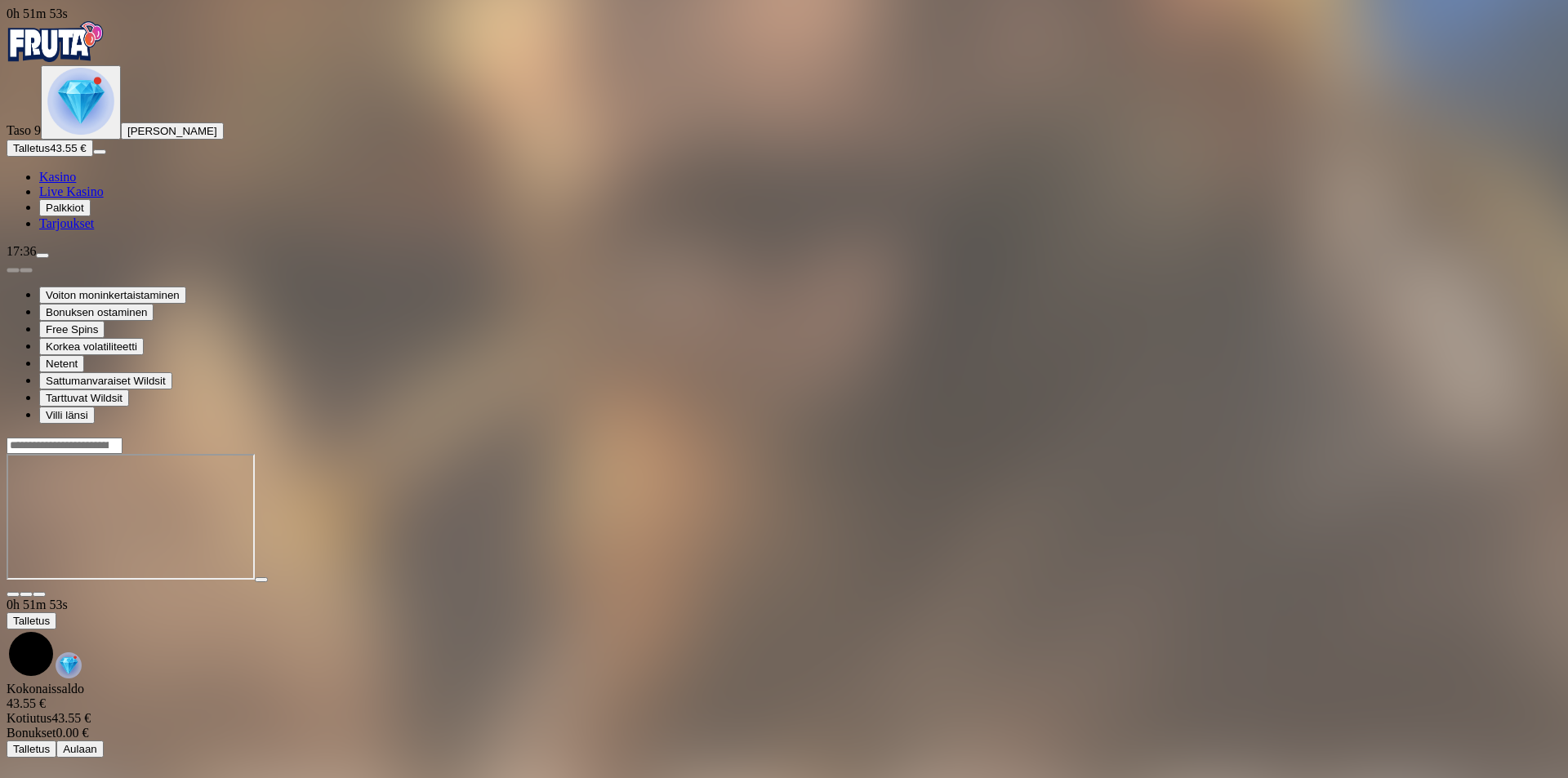
click at [84, 214] on span "Palkkiot" at bounding box center [65, 207] width 38 height 12
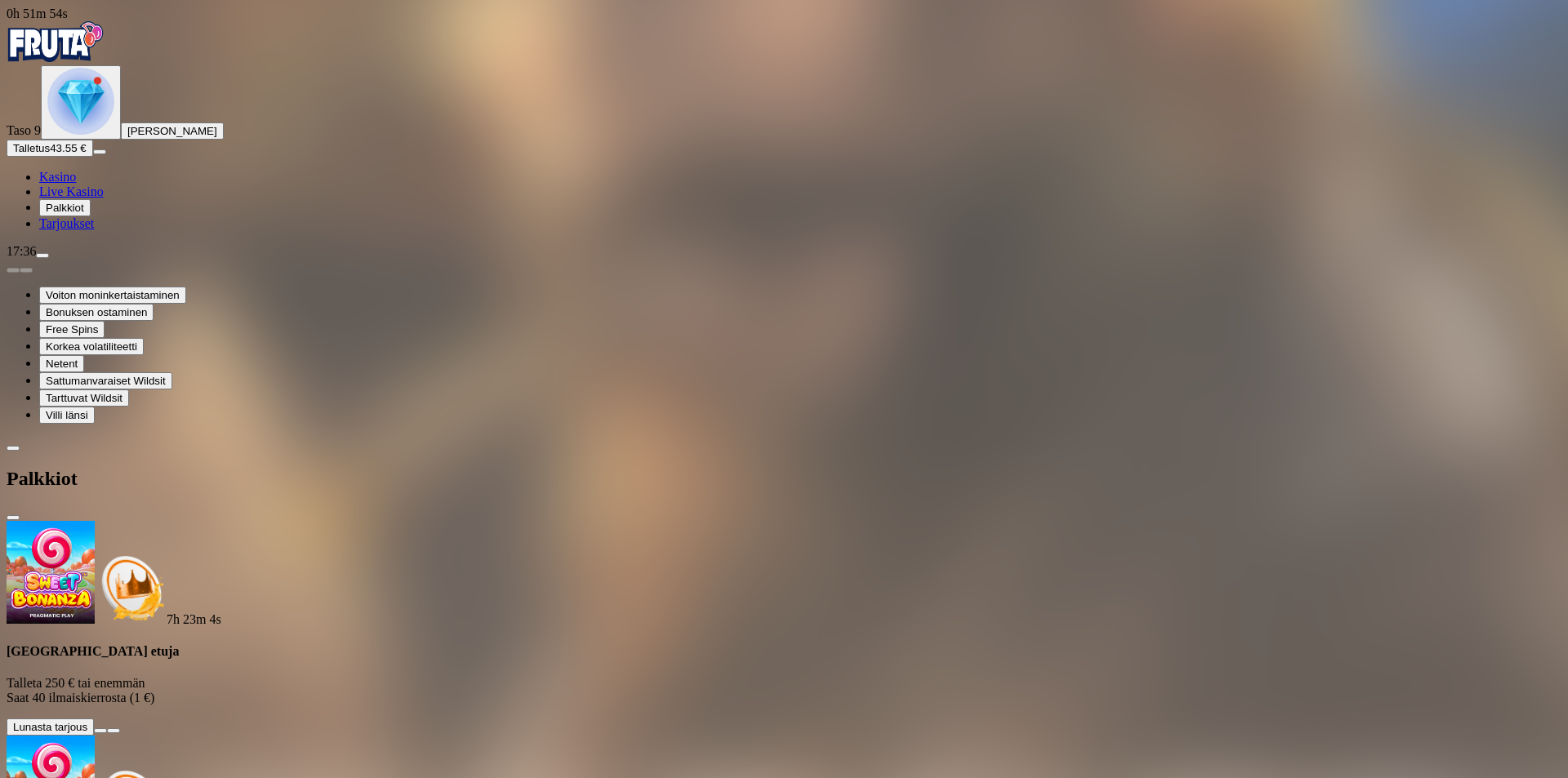
scroll to position [209, 0]
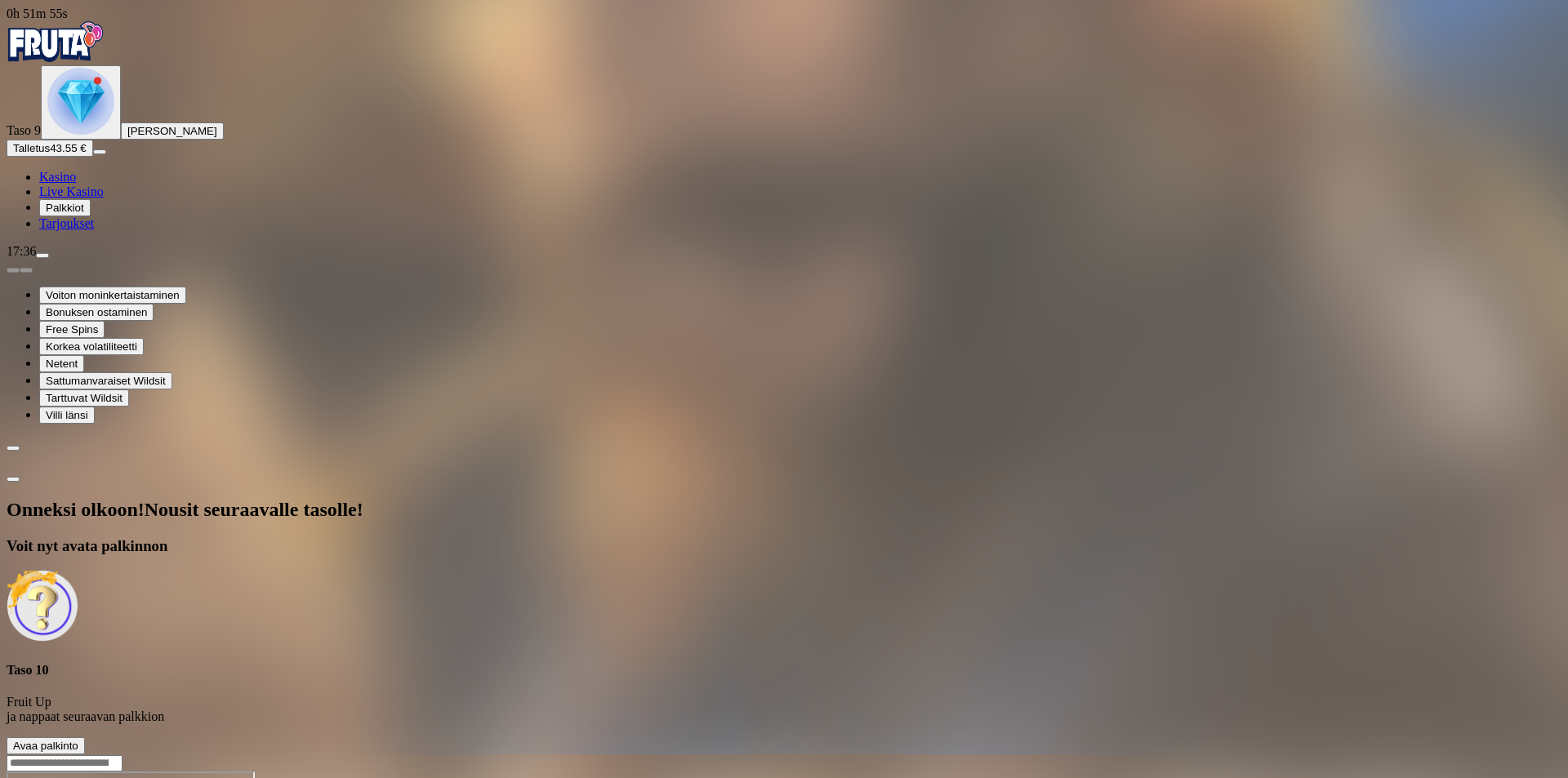
click at [79, 740] on span "Avaa palkinto" at bounding box center [45, 746] width 65 height 12
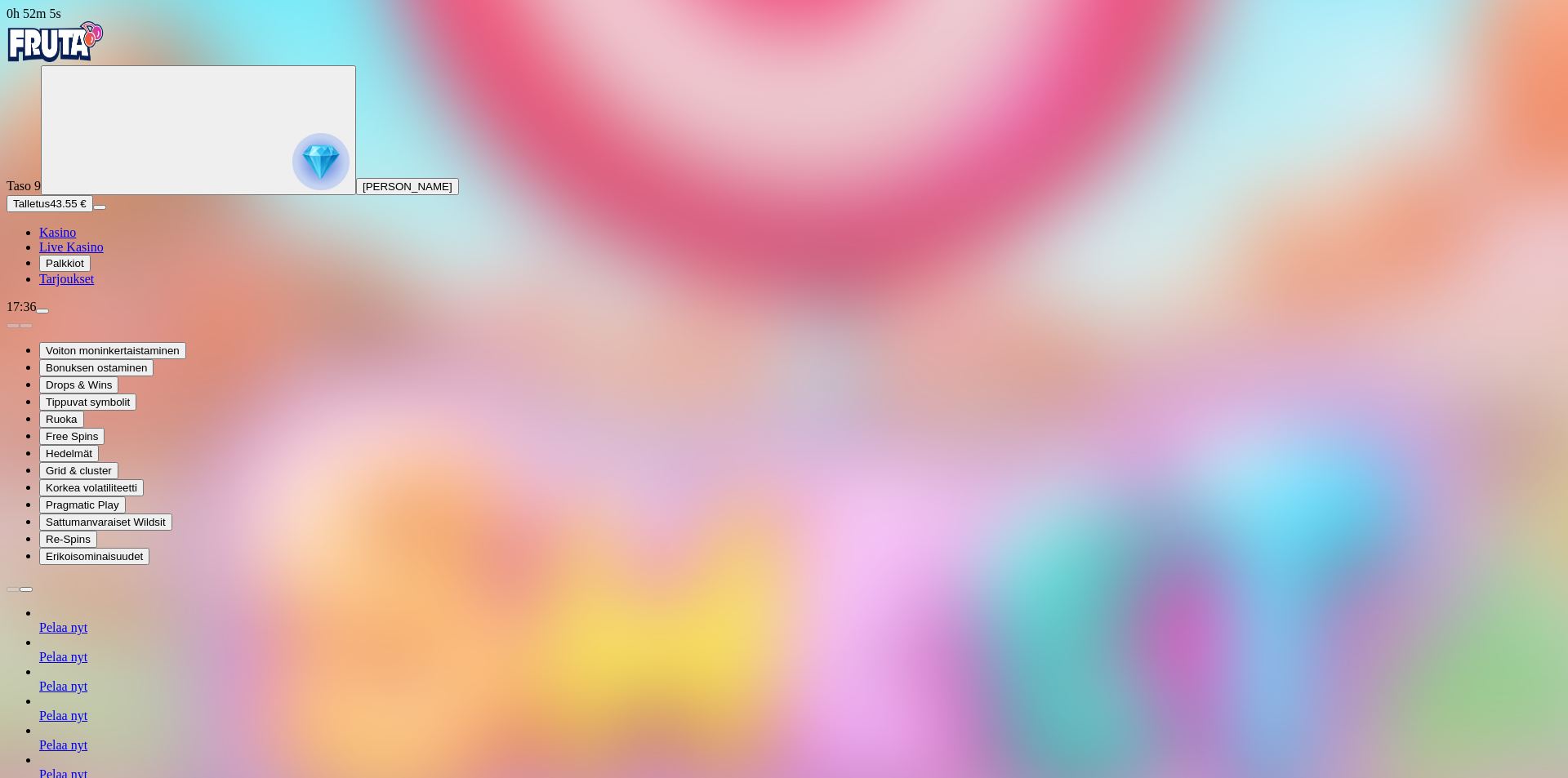
drag, startPoint x: 1171, startPoint y: 686, endPoint x: 1164, endPoint y: 680, distance: 9.2
click at [76, 240] on span "Kasino" at bounding box center [57, 232] width 36 height 14
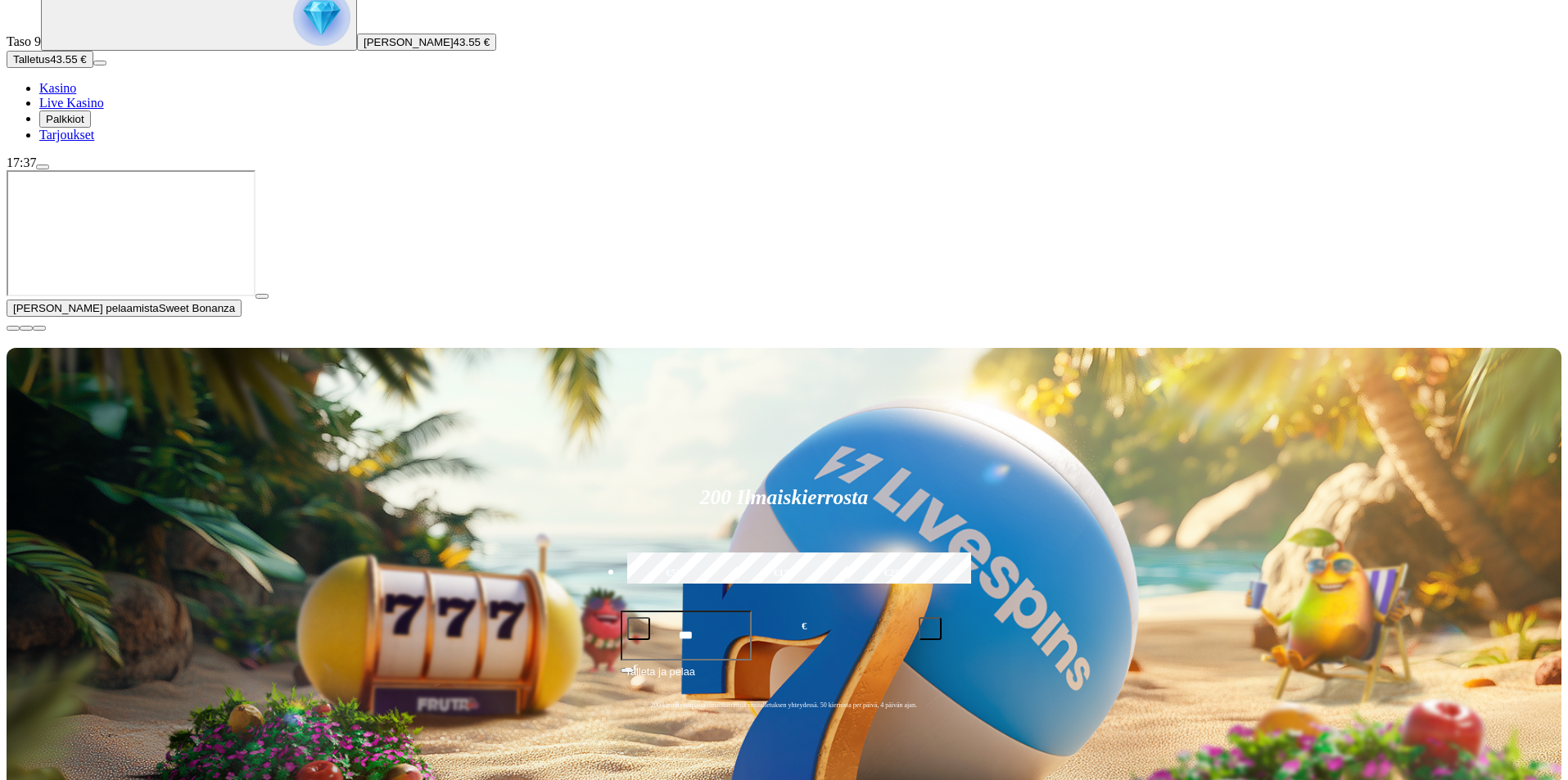
scroll to position [163, 0]
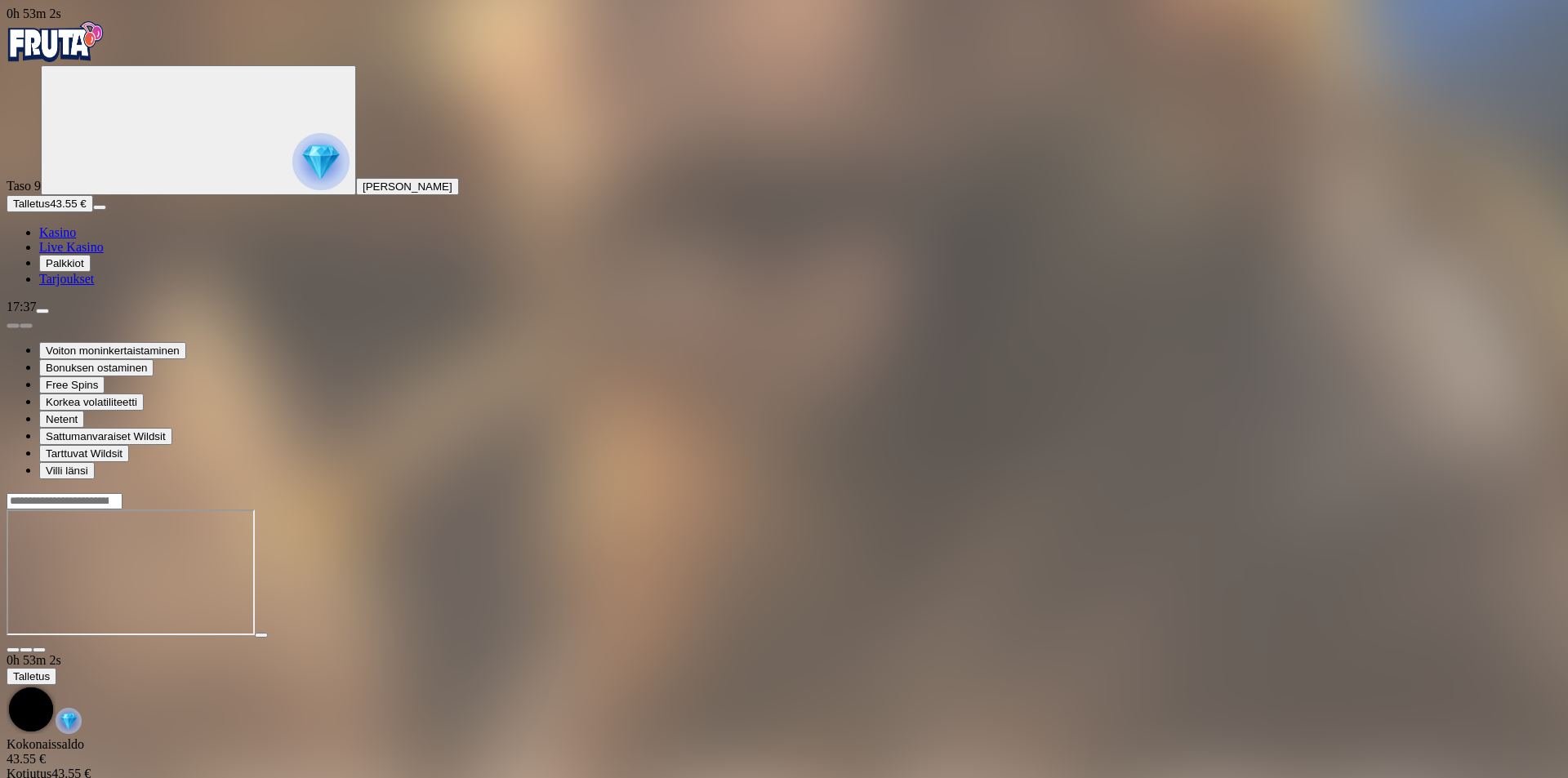
click at [76, 240] on span "Kasino" at bounding box center [57, 232] width 36 height 14
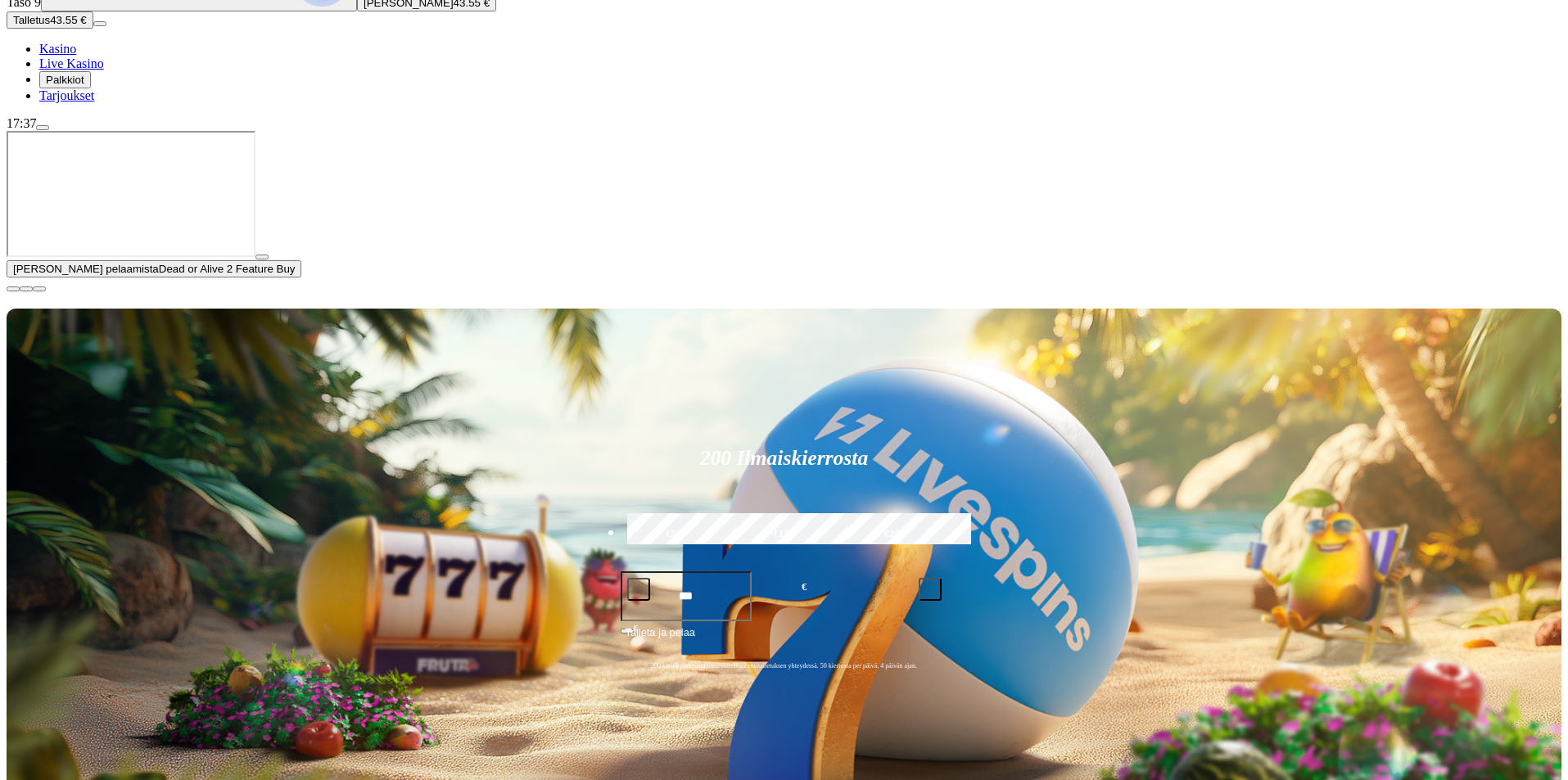
scroll to position [163, 0]
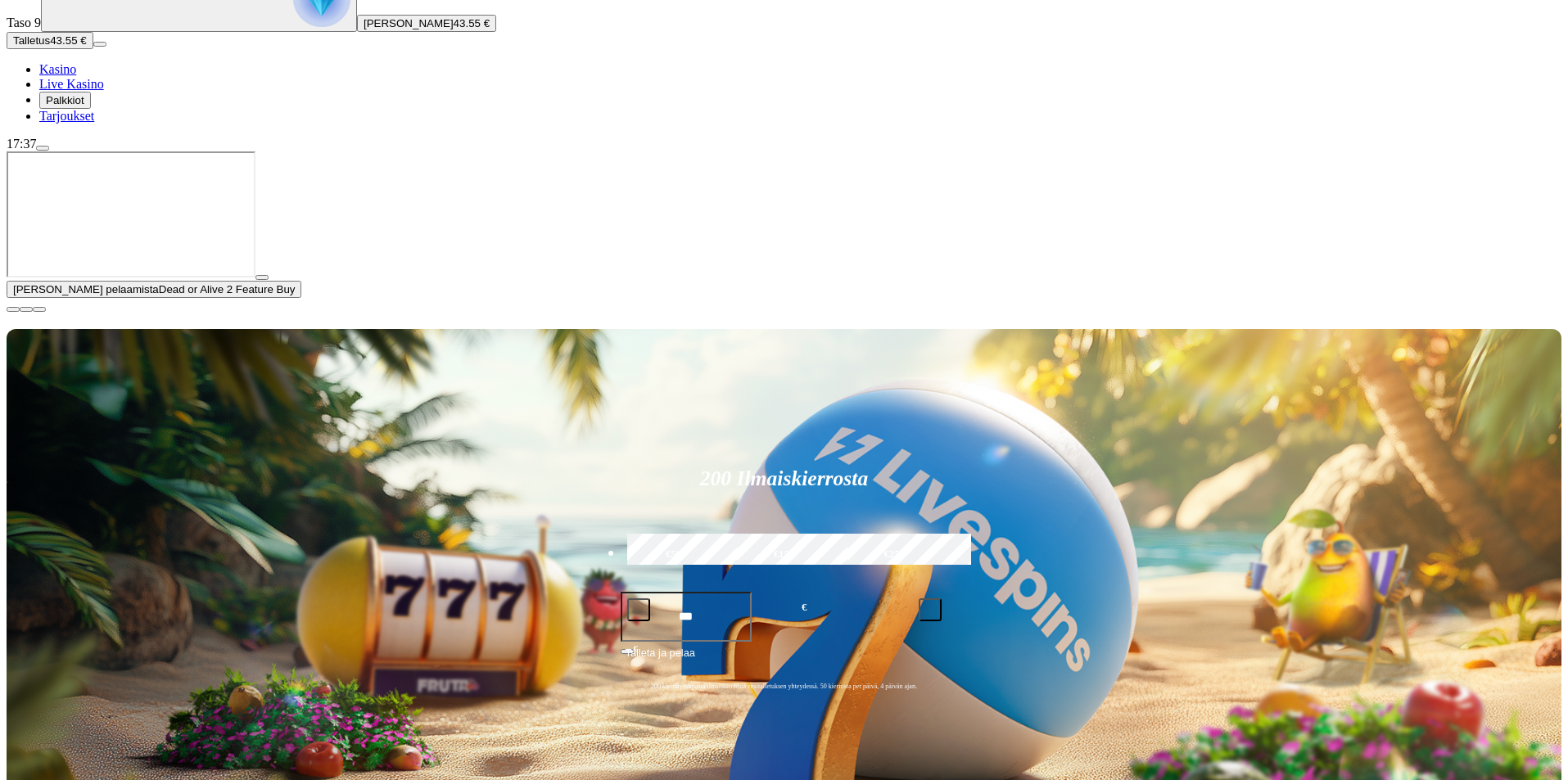
type input "*********"
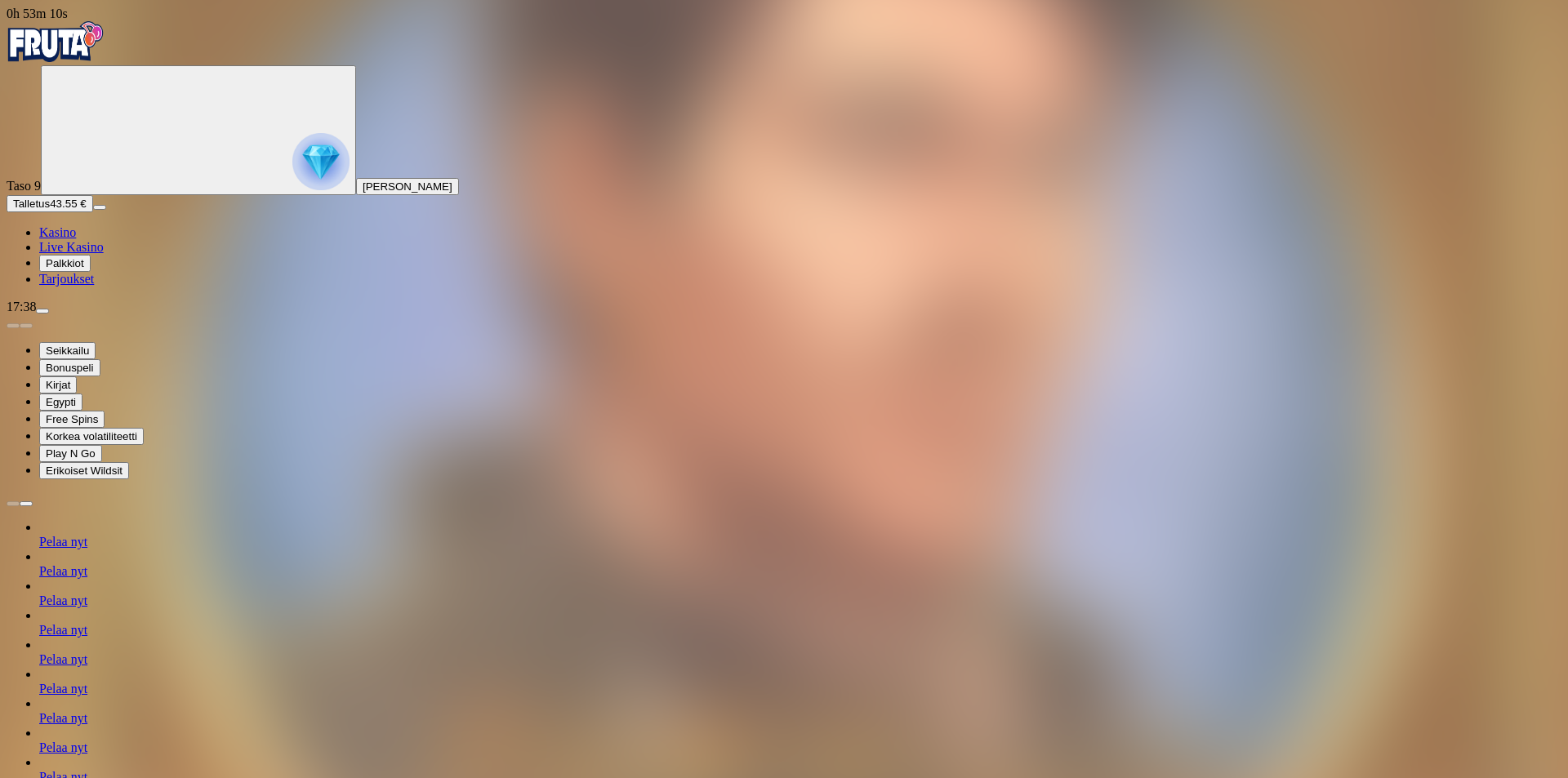
click at [42, 311] on span "menu icon" at bounding box center [42, 311] width 0 height 0
click at [49, 313] on button "menu" at bounding box center [42, 310] width 13 height 5
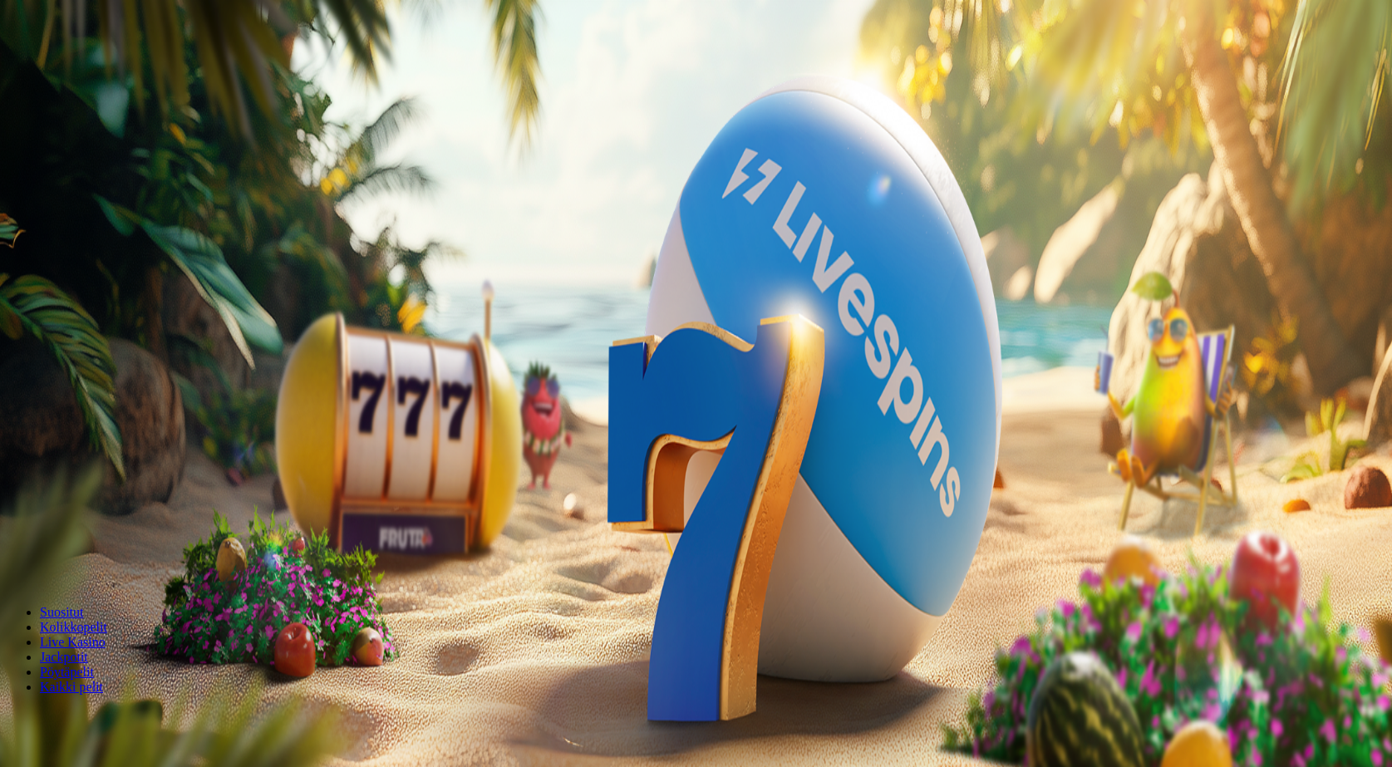
click at [369, 196] on span "[PERSON_NAME]" at bounding box center [414, 190] width 91 height 12
click at [144, 320] on div "17:03" at bounding box center [698, 312] width 1383 height 15
click at [43, 317] on span "menu icon" at bounding box center [43, 317] width 0 height 0
click at [93, 549] on span "Bonukset" at bounding box center [70, 555] width 47 height 12
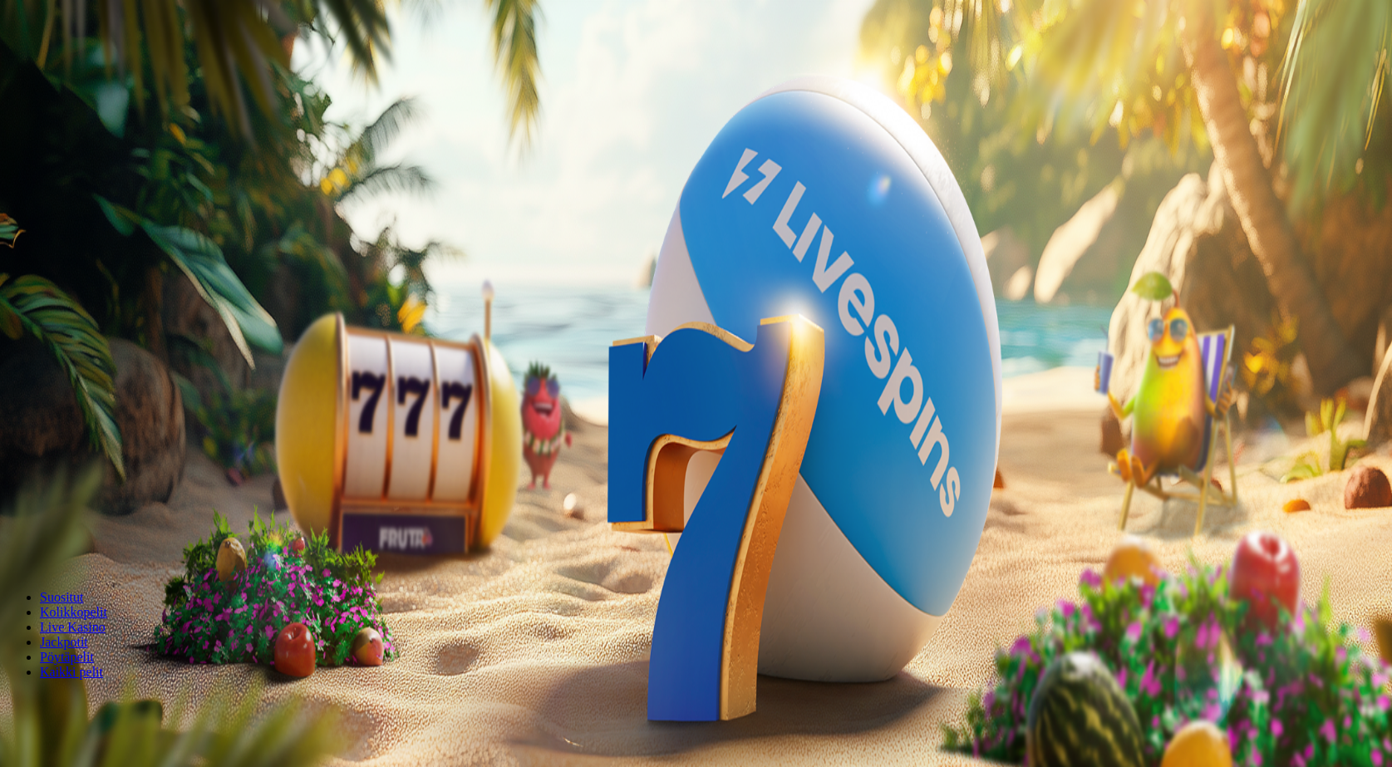
click at [43, 302] on span "menu icon" at bounding box center [43, 302] width 0 height 0
click at [130, 549] on span "23.15 €" at bounding box center [111, 555] width 37 height 12
click at [126, 179] on circle "Primary" at bounding box center [180, 132] width 170 height 170
click at [50, 263] on button "menu" at bounding box center [43, 260] width 13 height 5
click at [460, 263] on div at bounding box center [698, 286] width 1383 height 47
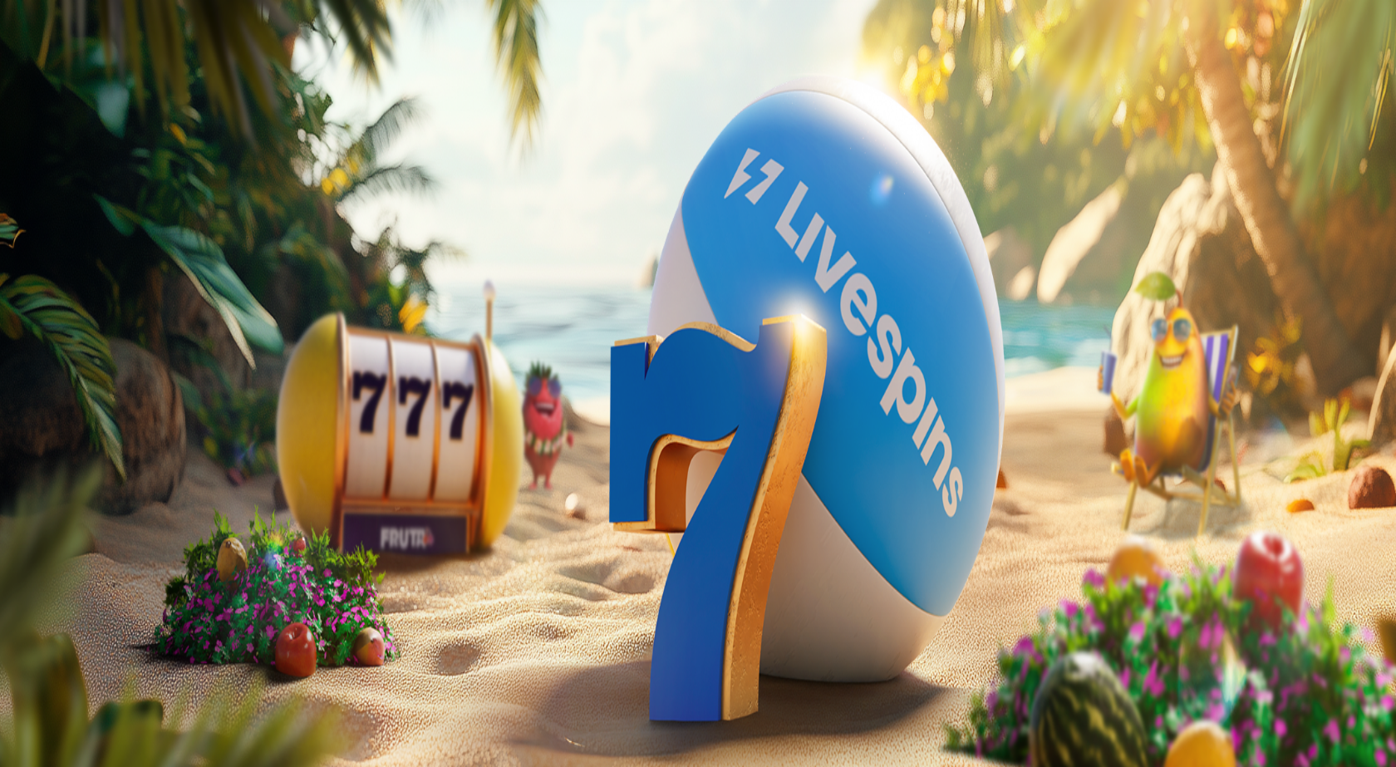
click at [13, 307] on span "close icon" at bounding box center [13, 307] width 0 height 0
click at [43, 260] on span "menu icon" at bounding box center [43, 260] width 0 height 0
click at [86, 218] on span "Palkkiot" at bounding box center [66, 211] width 39 height 12
click at [13, 346] on span "close icon" at bounding box center [13, 346] width 0 height 0
